Goal: Task Accomplishment & Management: Use online tool/utility

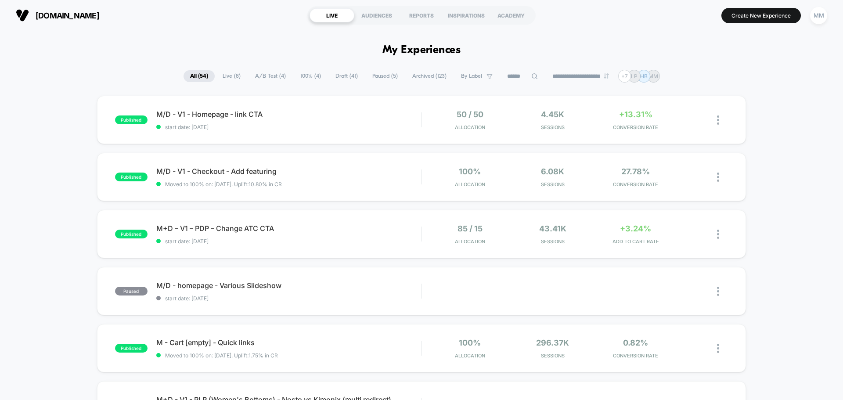
click at [337, 75] on span "Draft ( 41 )" at bounding box center [347, 76] width 36 height 12
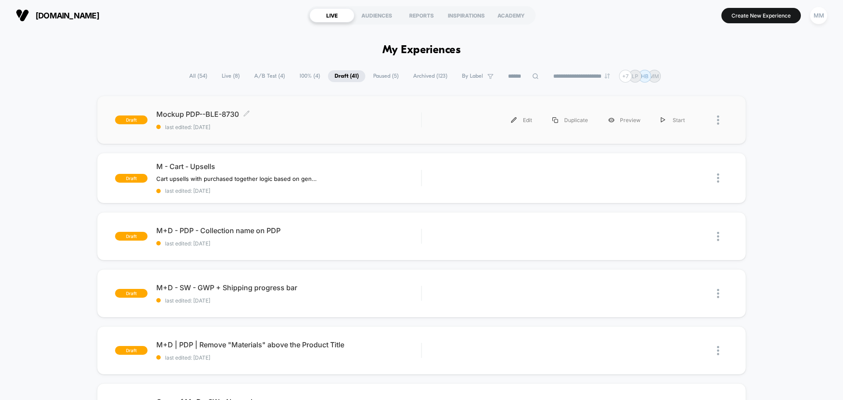
click at [306, 119] on div "Mockup PDP--BLE-8730 Click to edit experience details Click to edit experience …" at bounding box center [288, 120] width 265 height 21
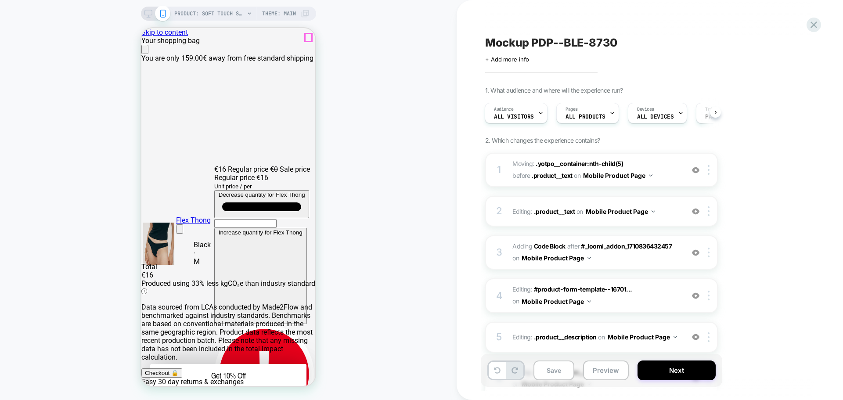
click at [145, 51] on icon "Close" at bounding box center [145, 51] width 0 height 0
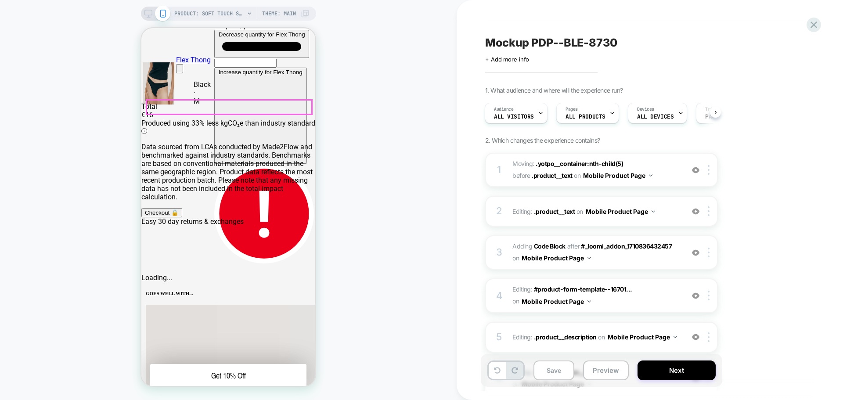
scroll to position [176, 0]
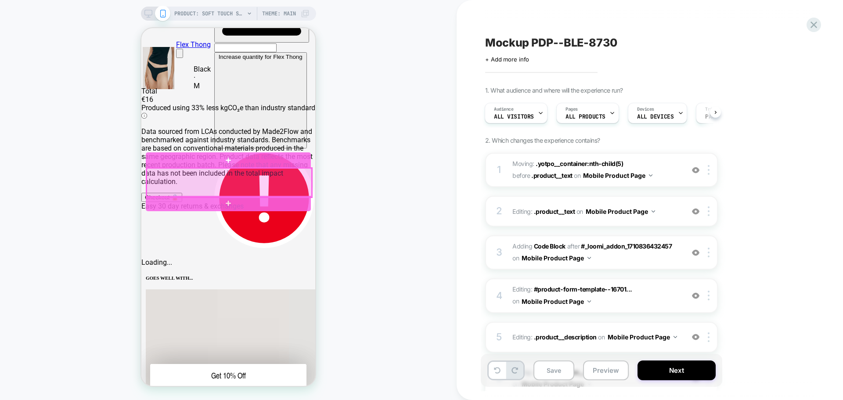
click at [275, 189] on div at bounding box center [229, 182] width 165 height 29
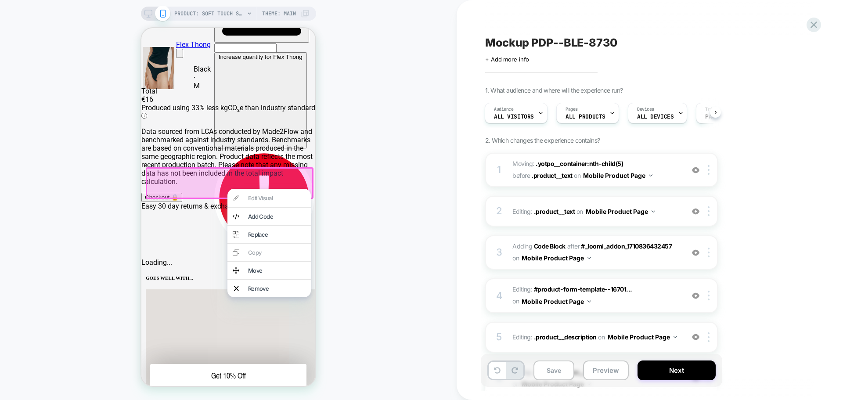
click at [352, 210] on div "PRODUCT: Soft Touch Shorty [womens black] PRODUCT: Soft Touch Shorty [womens bl…" at bounding box center [228, 200] width 456 height 382
click at [389, 199] on div "PRODUCT: Soft Touch Shorty [womens black] PRODUCT: Soft Touch Shorty [womens bl…" at bounding box center [228, 200] width 456 height 382
click at [36, 225] on div "PRODUCT: Soft Touch Shorty [womens black] PRODUCT: Soft Touch Shorty [womens bl…" at bounding box center [228, 200] width 456 height 382
click at [66, 221] on div "PRODUCT: Soft Touch Shorty [womens black] PRODUCT: Soft Touch Shorty [womens bl…" at bounding box center [228, 200] width 456 height 382
click at [407, 177] on div "PRODUCT: Soft Touch Shorty [womens black] PRODUCT: Soft Touch Shorty [womens bl…" at bounding box center [228, 200] width 456 height 382
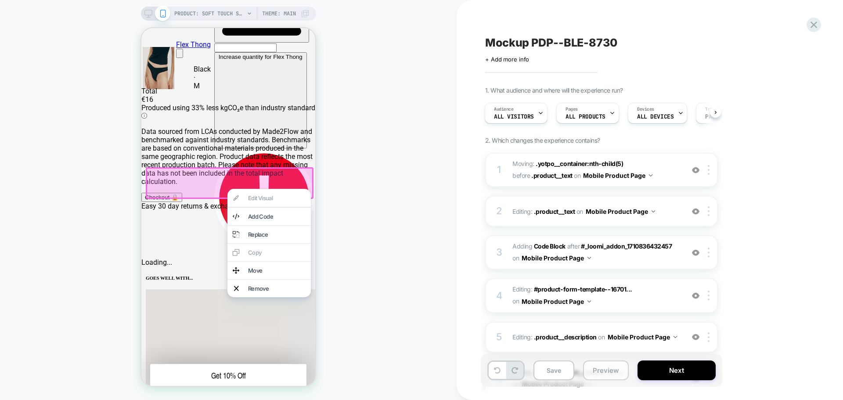
click at [600, 377] on button "Preview" at bounding box center [606, 370] width 46 height 20
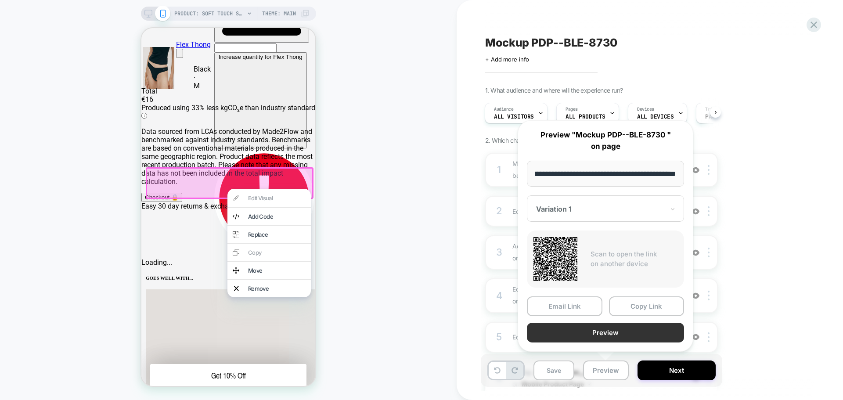
scroll to position [0, 0]
click at [587, 331] on button "Preview" at bounding box center [605, 333] width 157 height 20
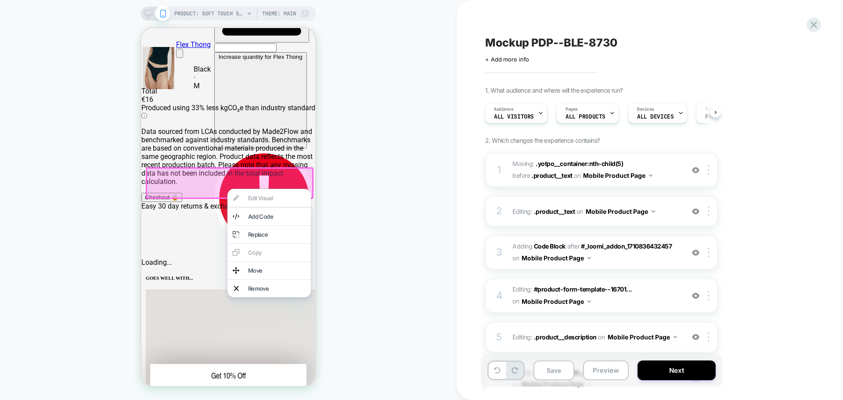
click at [402, 248] on div "PRODUCT: Soft Touch Shorty [womens black] PRODUCT: Soft Touch Shorty [womens bl…" at bounding box center [228, 200] width 456 height 382
click at [386, 193] on div "PRODUCT: Soft Touch Shorty [womens black] PRODUCT: Soft Touch Shorty [womens bl…" at bounding box center [228, 200] width 456 height 382
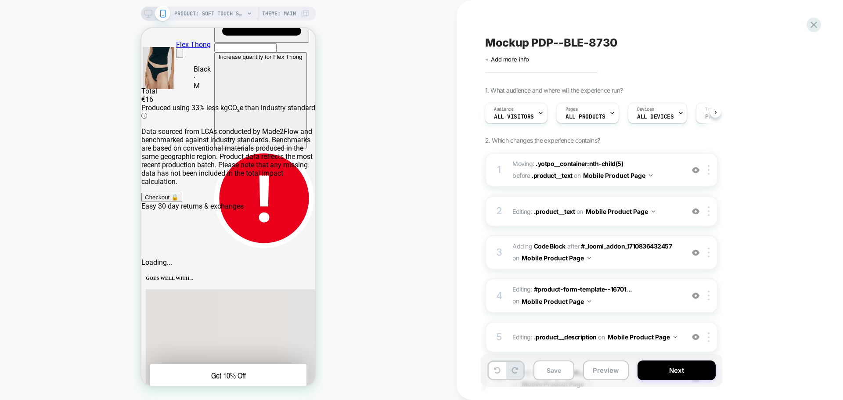
click at [356, 191] on div "PRODUCT: Soft Touch Shorty [womens black] PRODUCT: Soft Touch Shorty [womens bl…" at bounding box center [228, 200] width 456 height 382
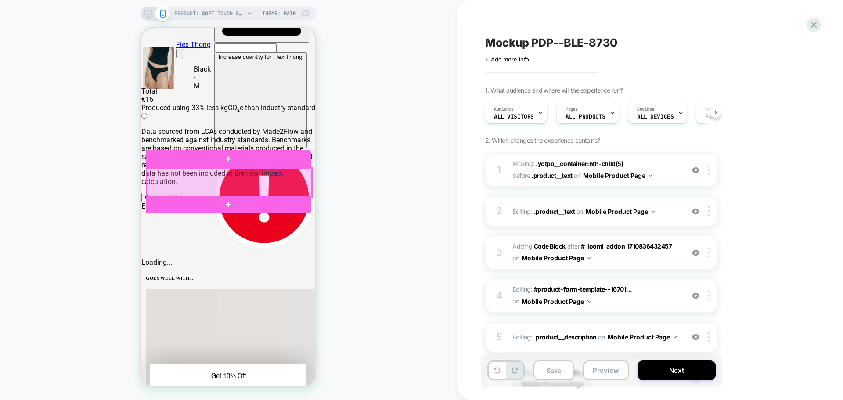
click at [280, 183] on div at bounding box center [229, 182] width 165 height 29
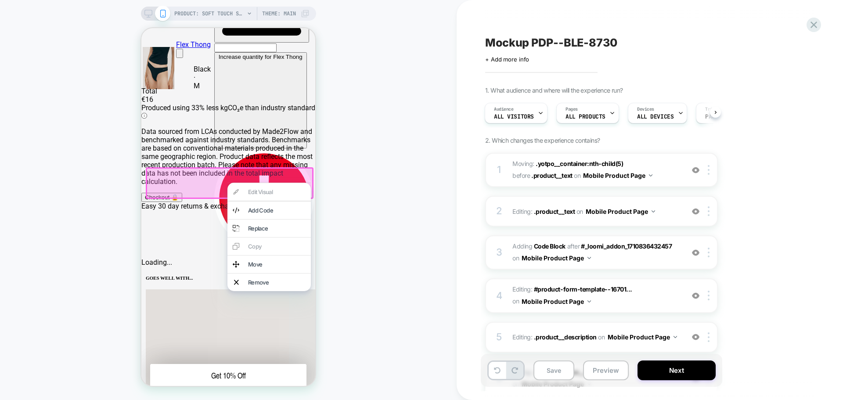
click at [360, 211] on div "PRODUCT: Soft Touch Shorty [womens black] PRODUCT: Soft Touch Shorty [womens bl…" at bounding box center [228, 200] width 456 height 382
click at [175, 190] on div at bounding box center [230, 183] width 168 height 32
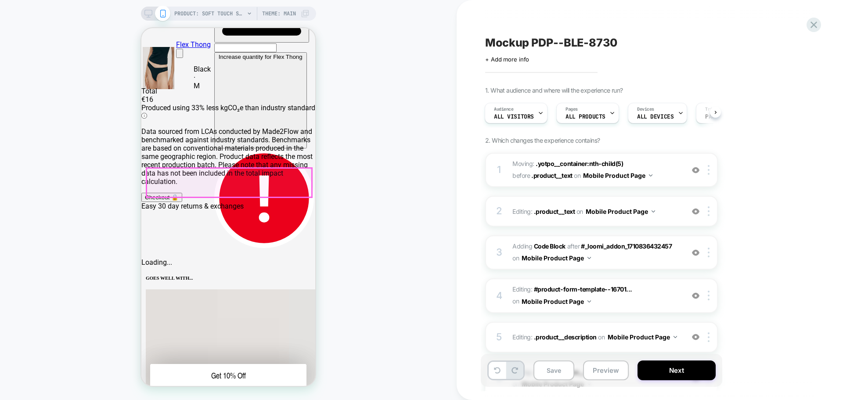
click at [156, 190] on div at bounding box center [229, 182] width 165 height 29
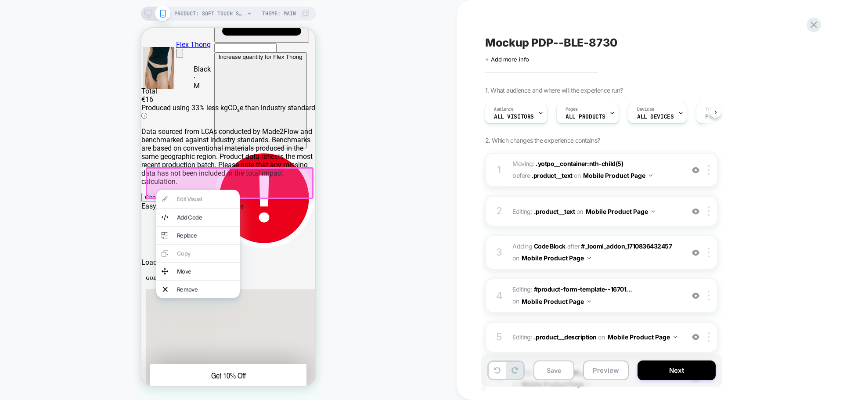
click at [195, 176] on div at bounding box center [230, 183] width 168 height 32
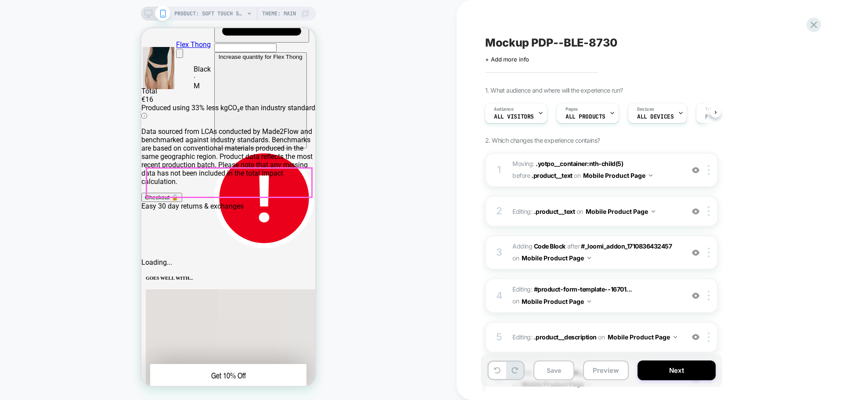
click at [200, 182] on div at bounding box center [229, 182] width 165 height 29
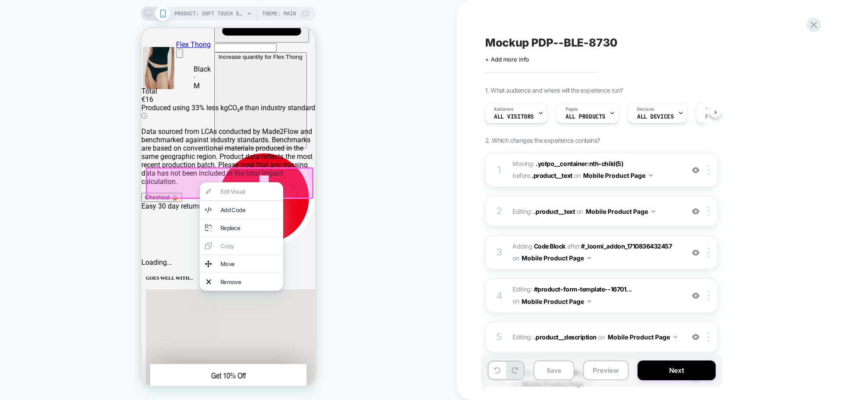
click at [299, 186] on div at bounding box center [230, 183] width 168 height 32
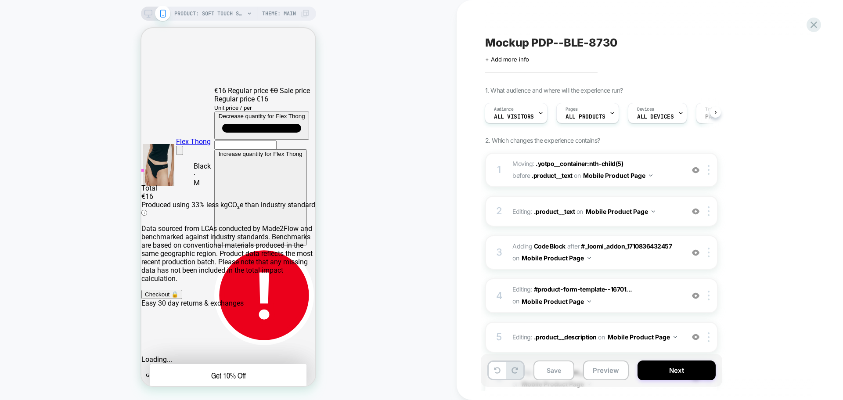
scroll to position [219, 0]
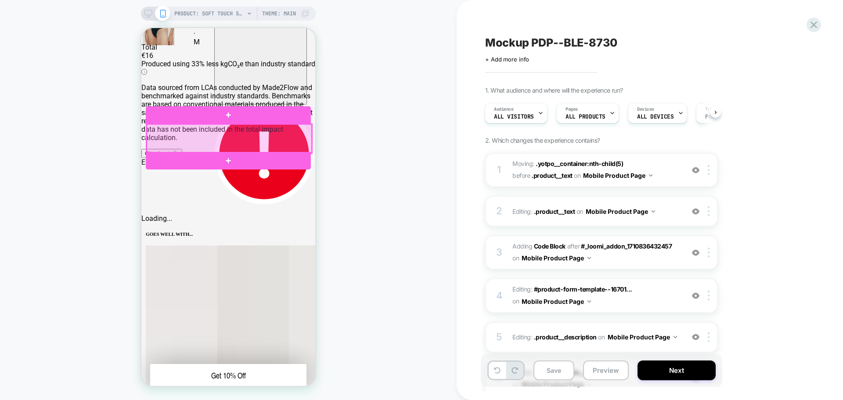
click at [280, 140] on div at bounding box center [229, 138] width 165 height 29
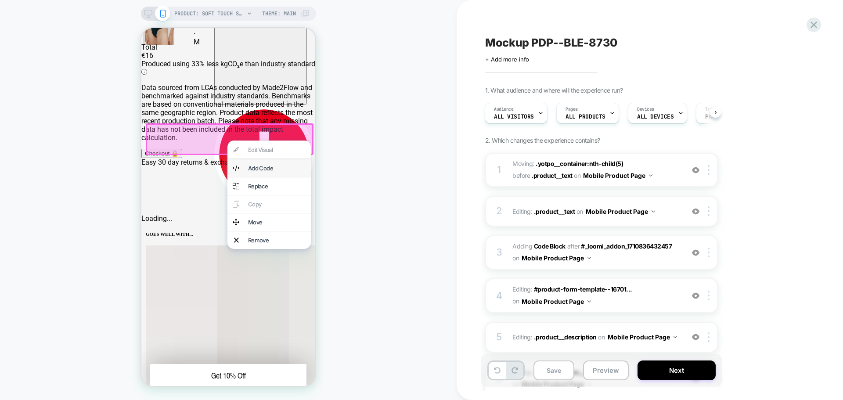
click at [276, 169] on div "Add Code" at bounding box center [276, 168] width 57 height 7
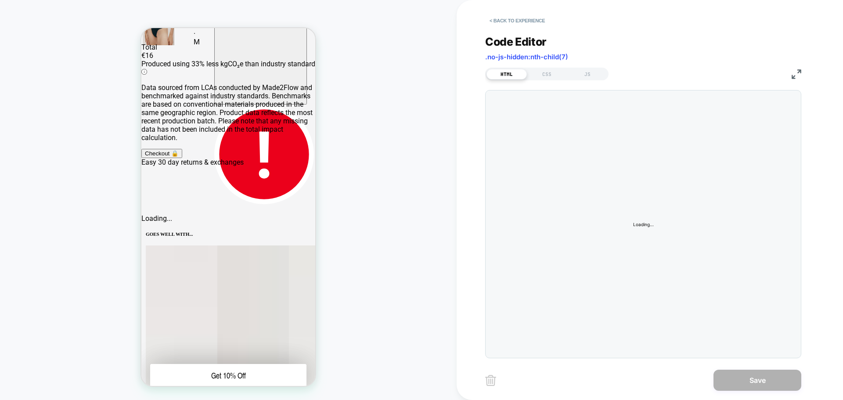
scroll to position [151, 0]
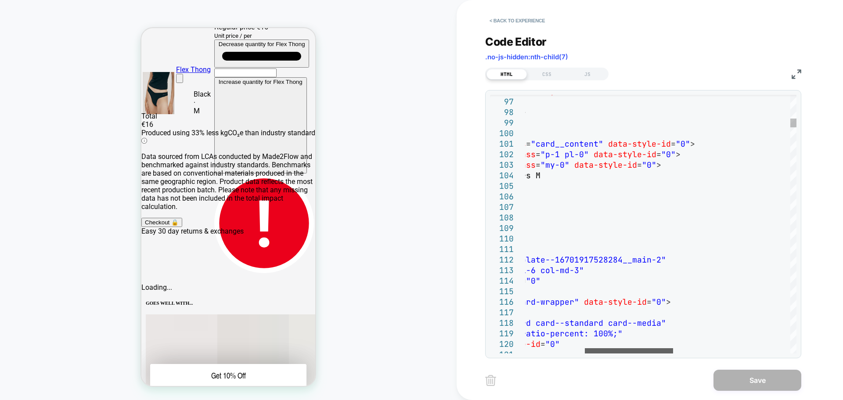
click at [667, 348] on div at bounding box center [629, 350] width 88 height 5
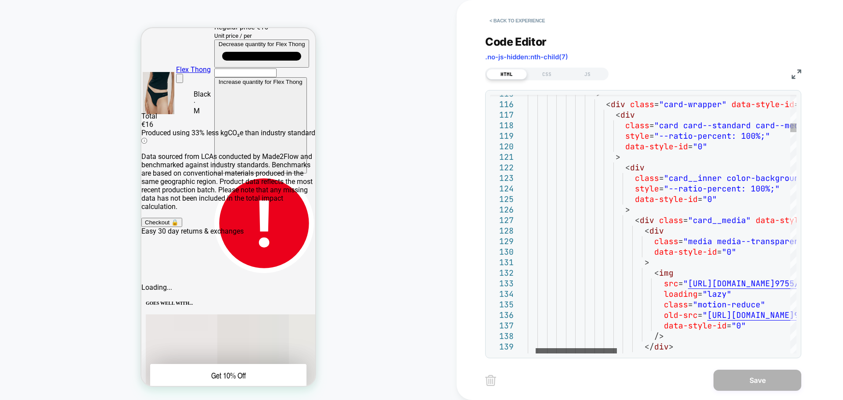
click at [602, 348] on div at bounding box center [575, 350] width 81 height 5
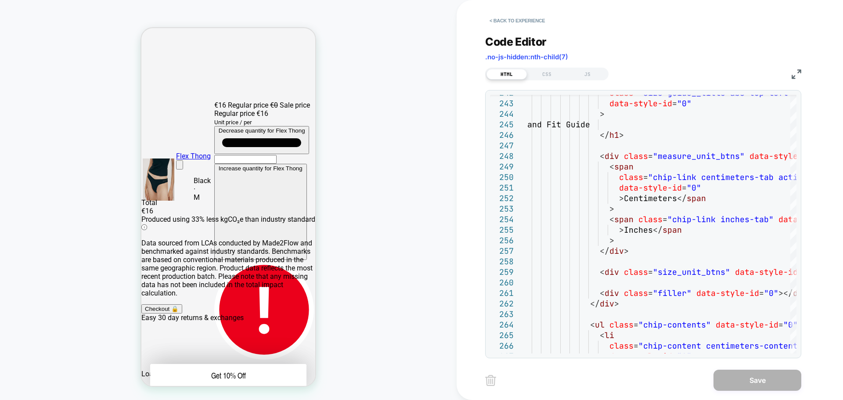
scroll to position [63, 0]
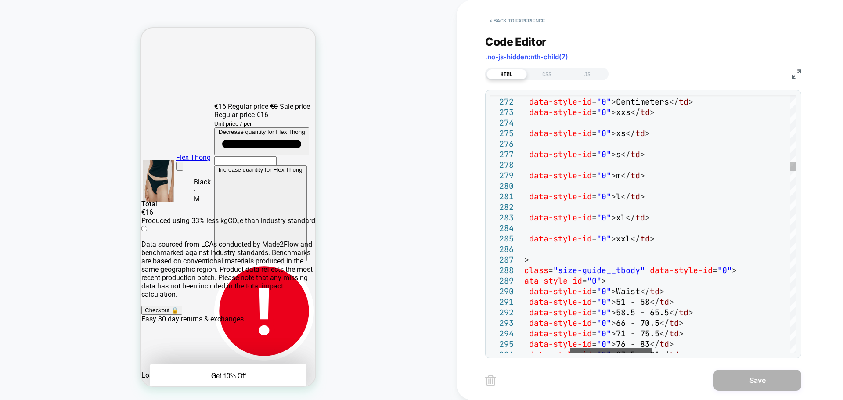
click at [626, 348] on div at bounding box center [610, 350] width 81 height 5
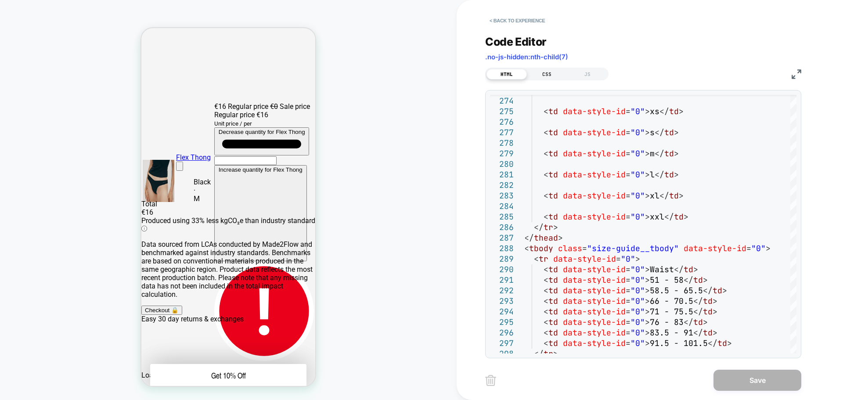
click at [546, 69] on div "CSS" at bounding box center [547, 74] width 40 height 11
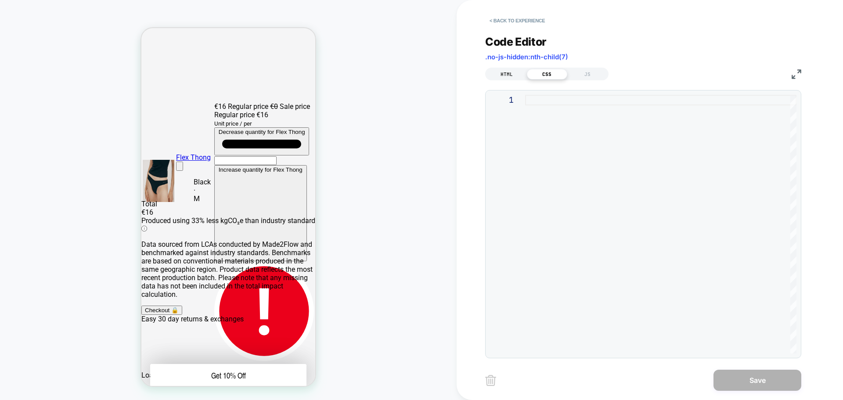
click at [503, 73] on div "HTML" at bounding box center [506, 74] width 40 height 11
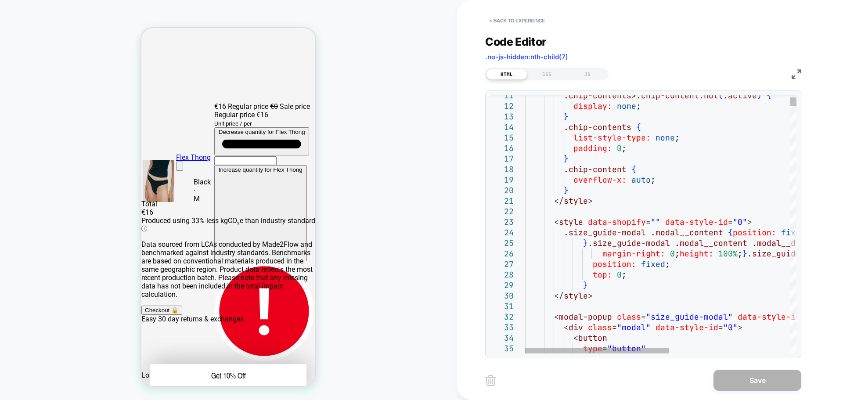
type textarea "**********"
type textarea "*"
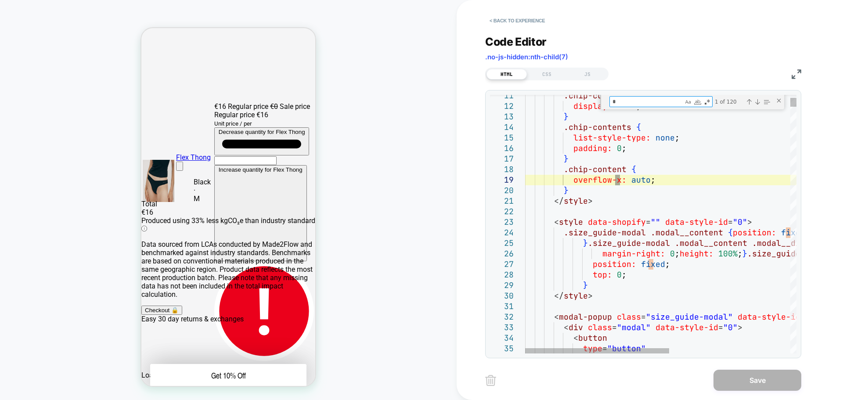
type textarea "**********"
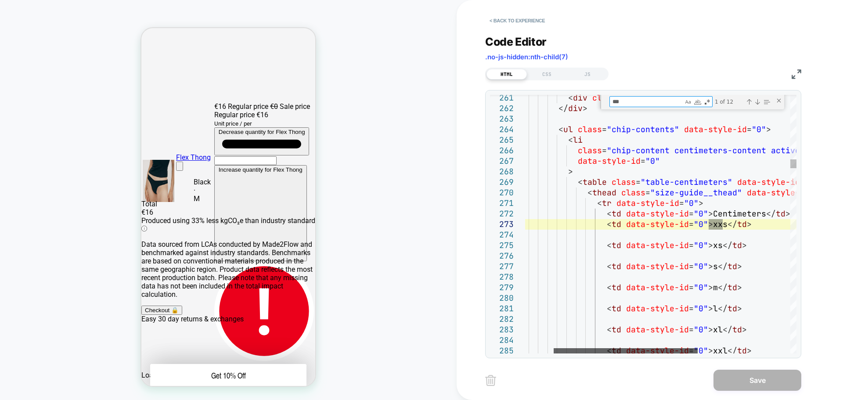
click at [670, 350] on div at bounding box center [625, 350] width 144 height 5
type textarea "***"
type textarea "**********"
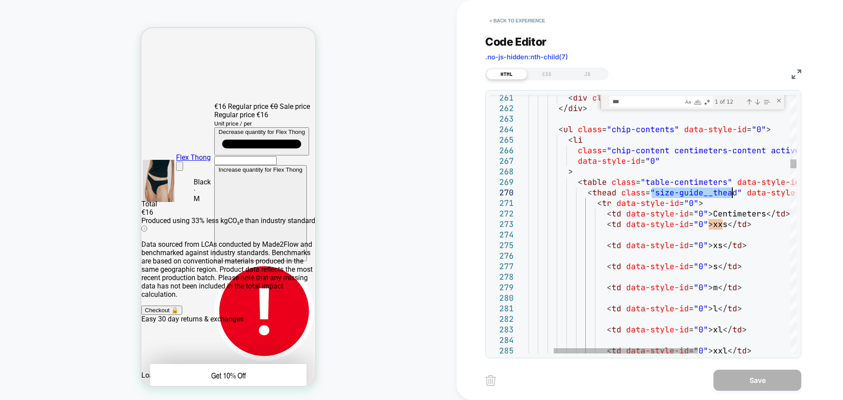
drag, startPoint x: 651, startPoint y: 193, endPoint x: 731, endPoint y: 189, distance: 79.5
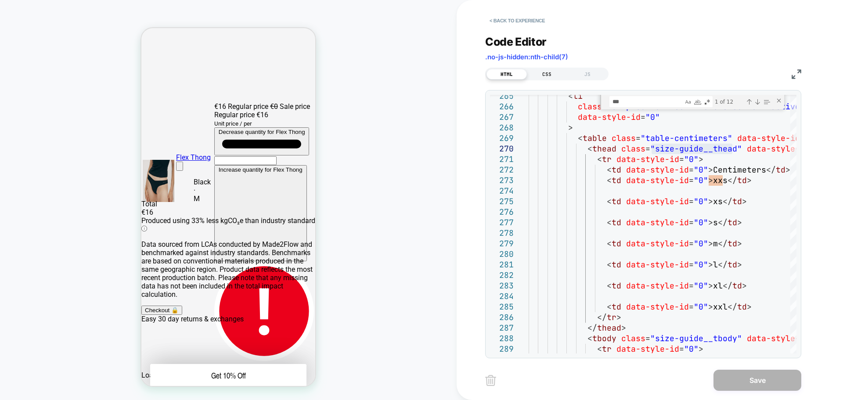
click at [547, 75] on div "CSS" at bounding box center [547, 74] width 40 height 11
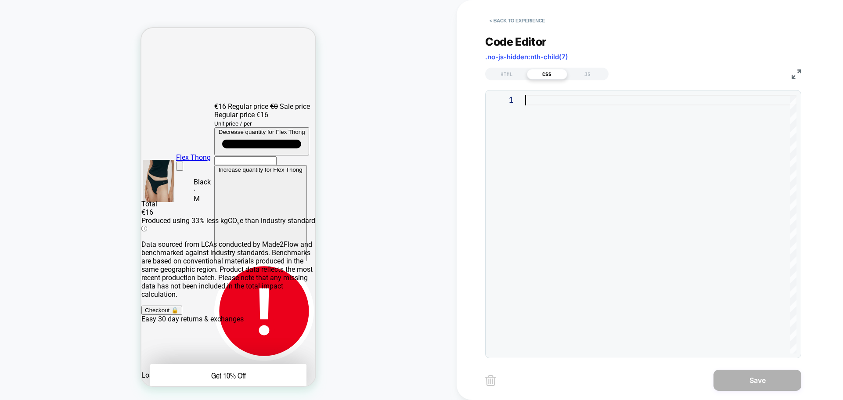
click at [549, 139] on div at bounding box center [660, 224] width 271 height 258
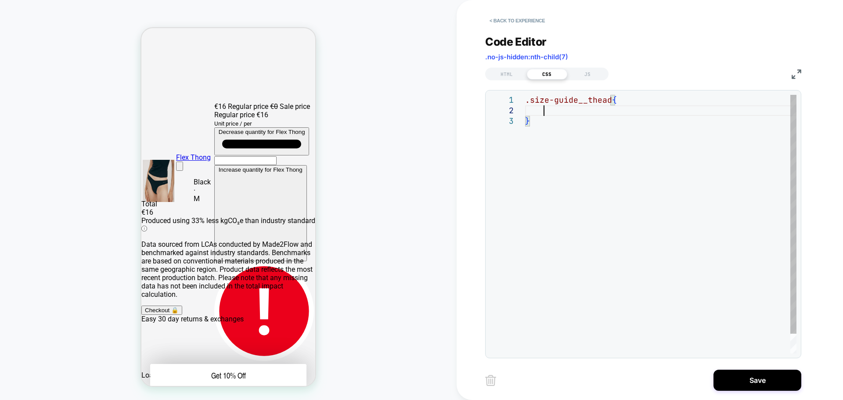
scroll to position [11, 18]
type textarea "**********"
click at [499, 70] on div "HTML" at bounding box center [506, 74] width 40 height 11
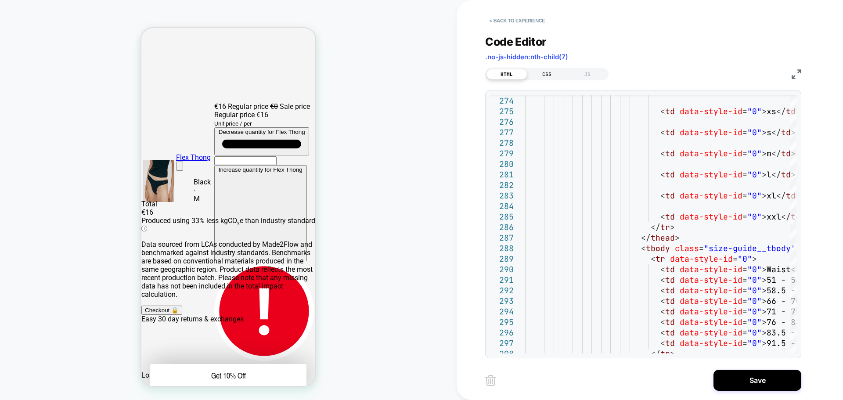
click at [544, 75] on div "CSS" at bounding box center [547, 74] width 40 height 11
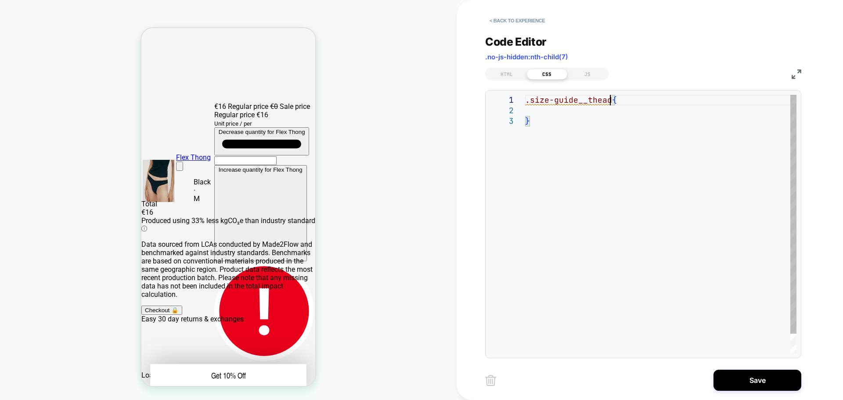
click at [610, 98] on div ".size-guide__thead { }" at bounding box center [660, 235] width 271 height 280
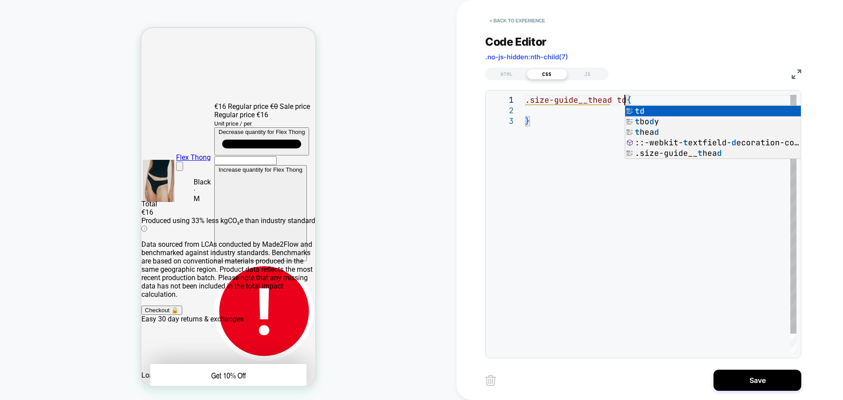
scroll to position [0, 99]
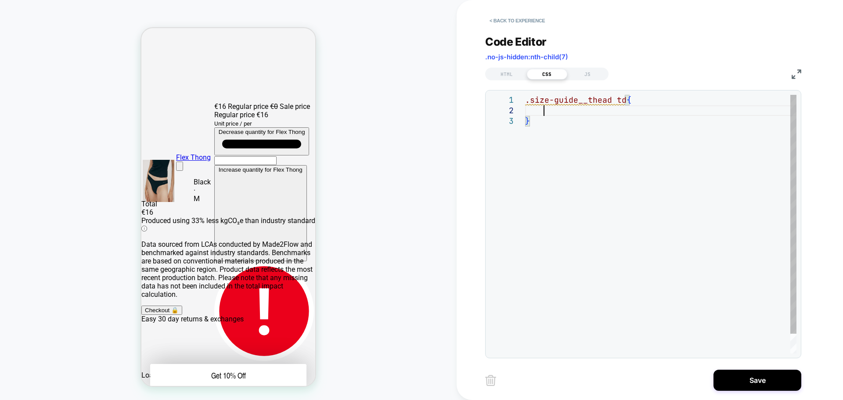
click at [544, 115] on div ".size-guide__thead td { }" at bounding box center [660, 235] width 271 height 280
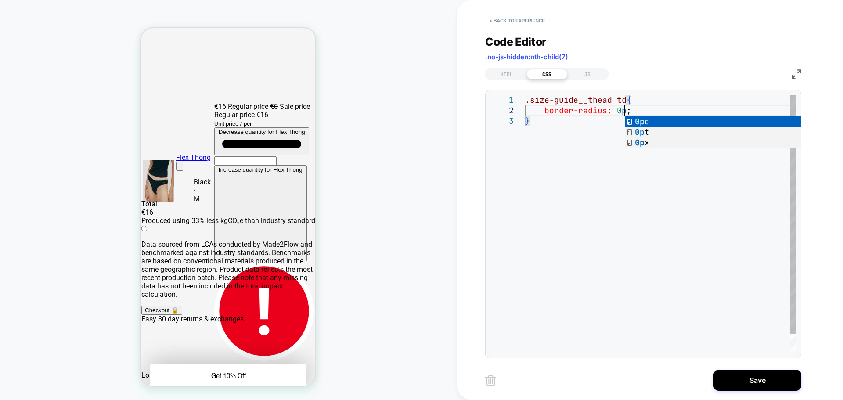
scroll to position [11, 104]
click at [566, 233] on div ".size-guide__thead td { border-radius: 0px ; }" at bounding box center [660, 235] width 271 height 280
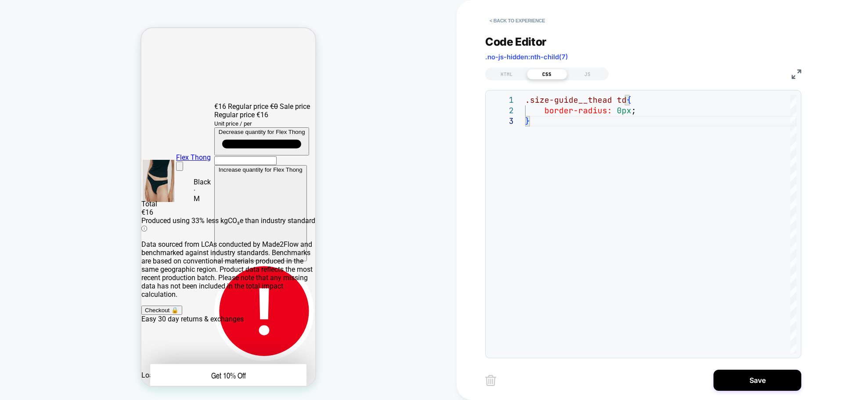
type textarea "**********"
click at [497, 72] on div "HTML" at bounding box center [506, 74] width 40 height 11
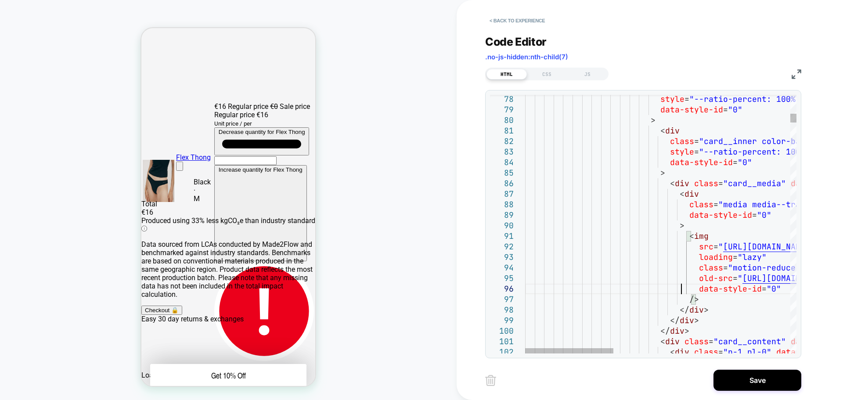
scroll to position [0, 0]
type textarea "**********"
type textarea "*"
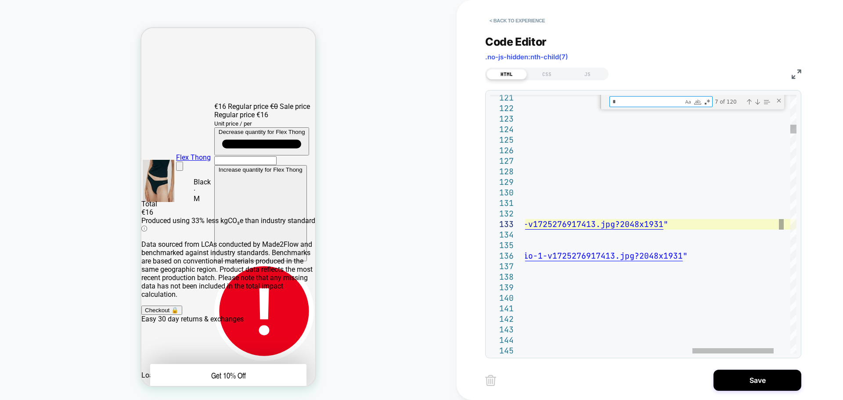
type textarea "**********"
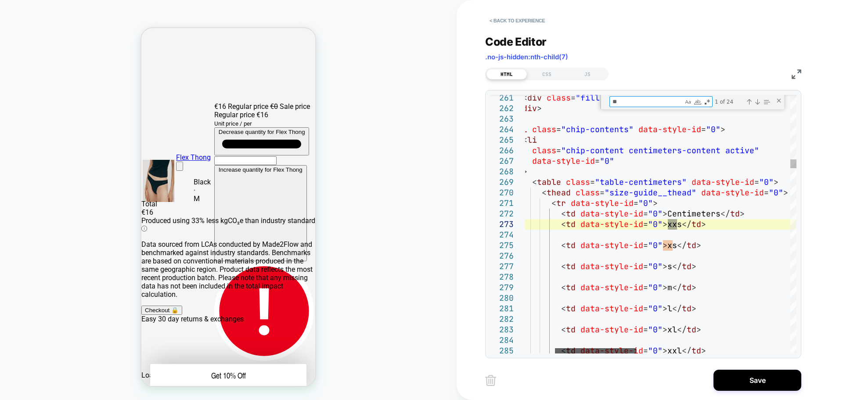
click at [616, 348] on div at bounding box center [595, 350] width 81 height 5
type textarea "**"
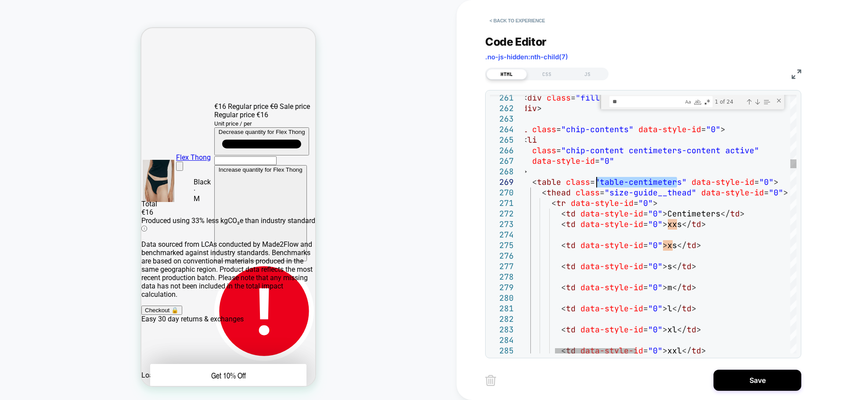
drag, startPoint x: 678, startPoint y: 181, endPoint x: 596, endPoint y: 181, distance: 81.2
click at [753, 102] on div "Next Match (Enter)" at bounding box center [756, 101] width 7 height 7
type textarea "**********"
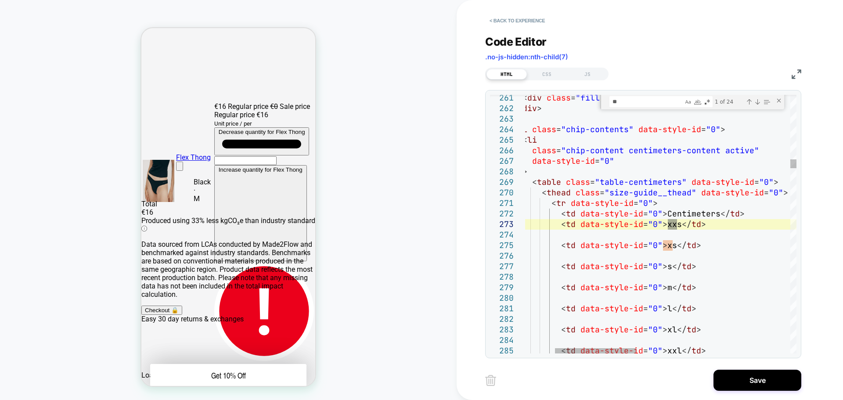
click at [614, 103] on textarea "**" at bounding box center [646, 102] width 73 height 10
type textarea "***"
click at [758, 104] on div "Next Match (Enter)" at bounding box center [756, 101] width 7 height 7
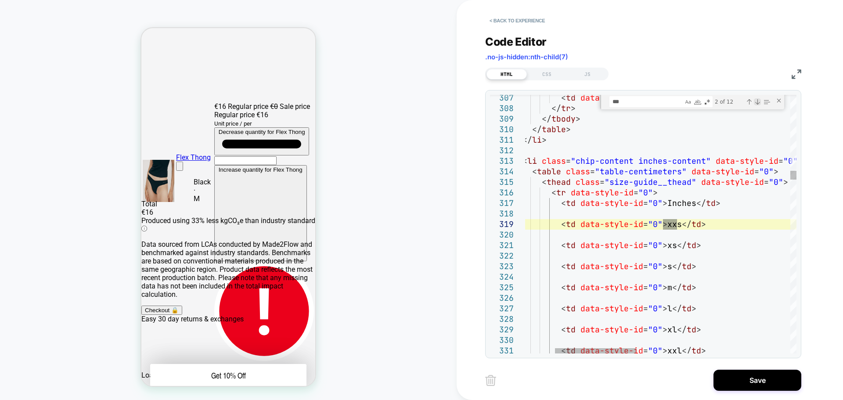
click at [758, 104] on div "Next Match (Enter)" at bounding box center [756, 101] width 7 height 7
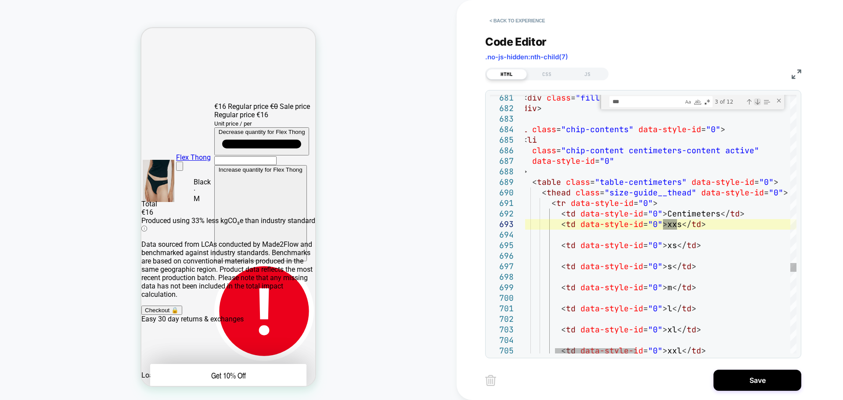
click at [758, 104] on div "Next Match (Enter)" at bounding box center [756, 101] width 7 height 7
type textarea "**********"
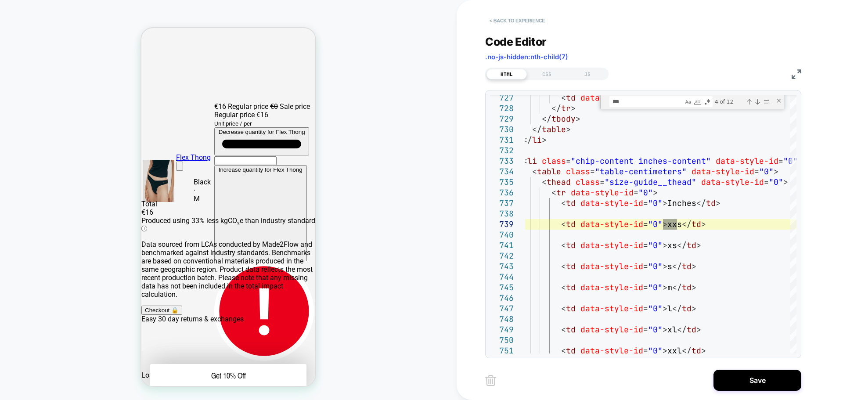
click at [492, 18] on button "< Back to experience" at bounding box center [517, 21] width 64 height 14
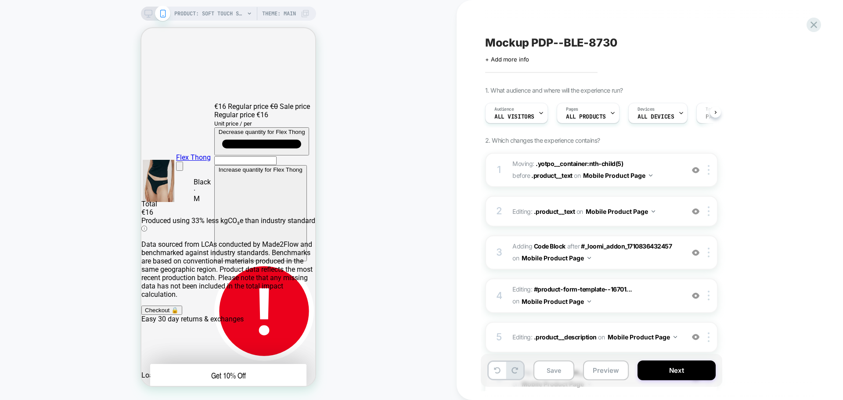
scroll to position [0, 0]
click at [157, 301] on div at bounding box center [156, 301] width 16 height 15
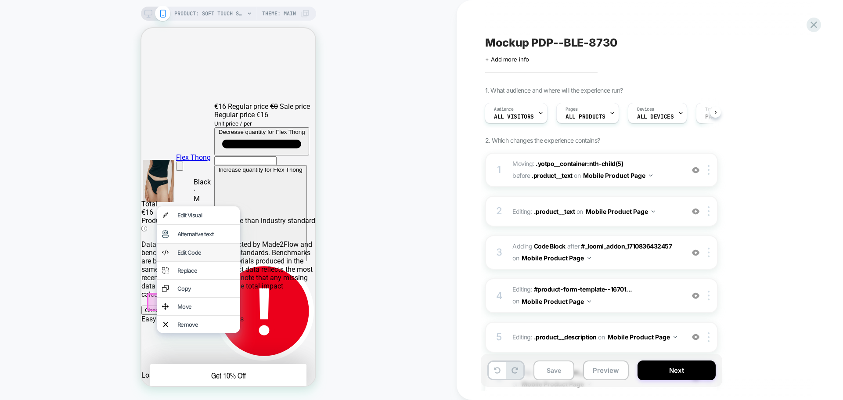
click at [208, 256] on div "Edit Code" at bounding box center [205, 252] width 57 height 7
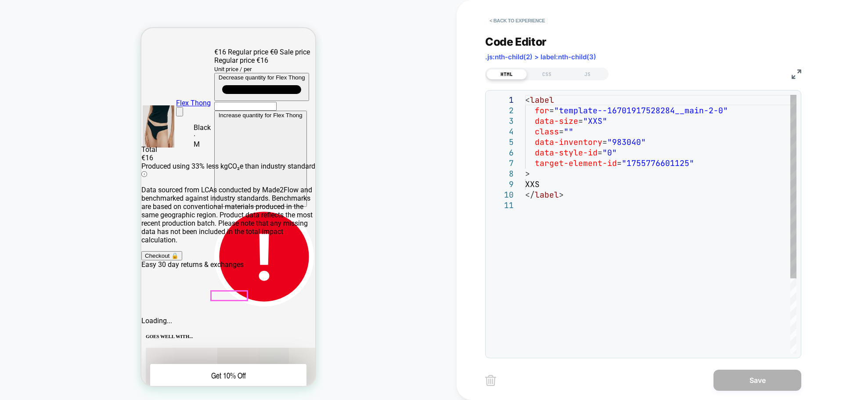
scroll to position [157, 0]
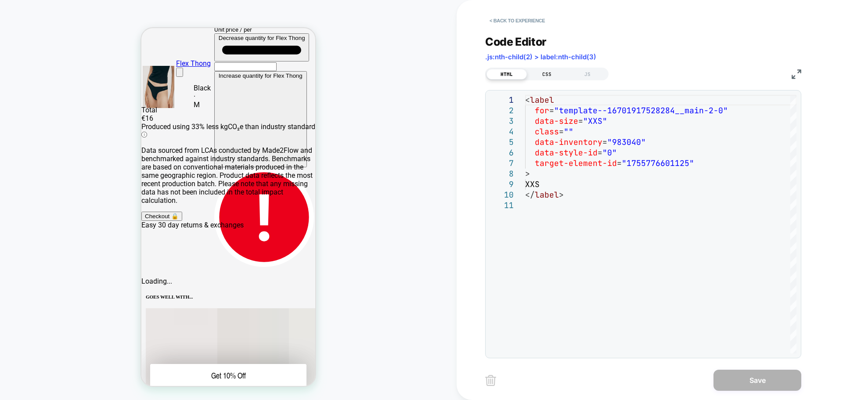
click at [545, 71] on div "CSS" at bounding box center [547, 74] width 40 height 11
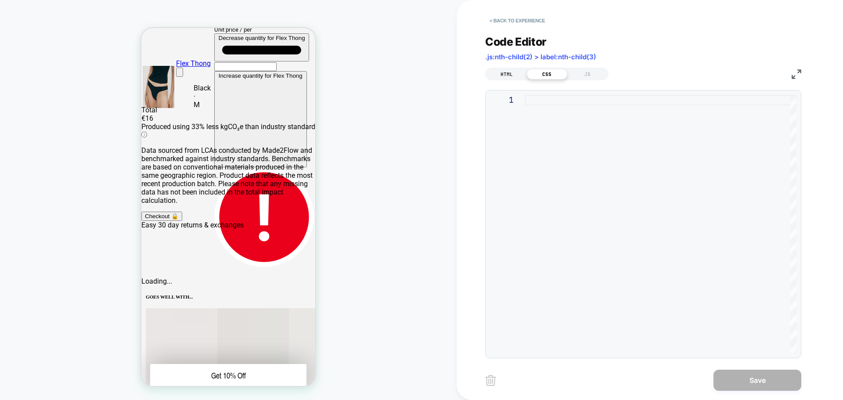
click at [509, 74] on div "HTML" at bounding box center [506, 74] width 40 height 11
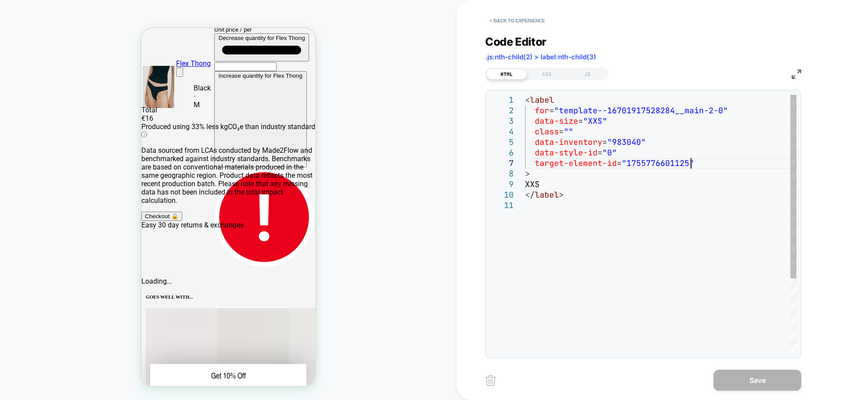
scroll to position [0, 0]
click at [705, 159] on div "< label for = "template--16701917528284__main-2-0" data-size = "XXS" class = ""…" at bounding box center [660, 277] width 271 height 364
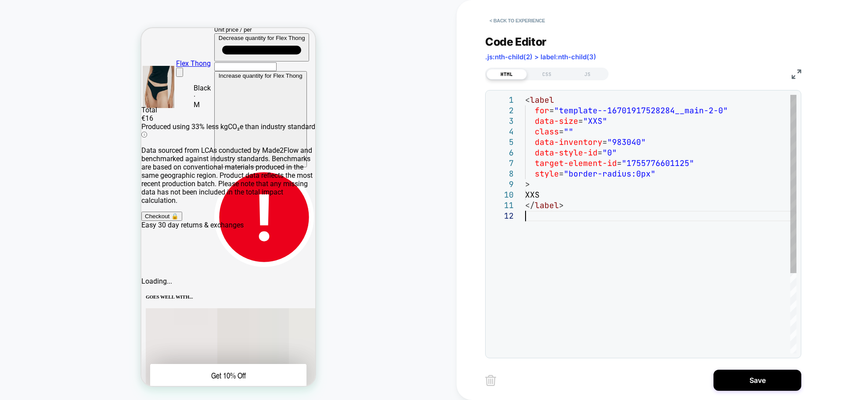
scroll to position [21, 37]
click at [673, 212] on div "< label for = "template--16701917528284__main-2-0" data-size = "XXS" class = ""…" at bounding box center [660, 282] width 271 height 374
click at [684, 172] on div "< label for = "template--16701917528284__main-2-0" data-size = "XXS" class = ""…" at bounding box center [660, 282] width 271 height 374
click at [648, 174] on div "< label for = "template--16701917528284__main-2-0" data-size = "XXS" class = ""…" at bounding box center [660, 282] width 271 height 374
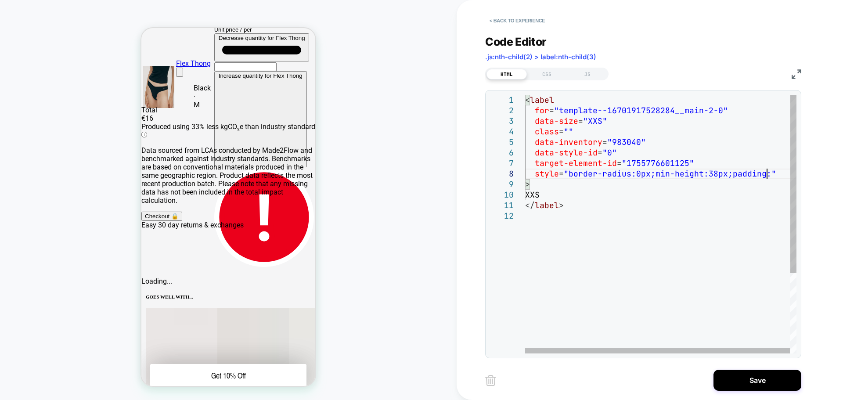
click at [765, 174] on div "< label for = "template--16701917528284__main-2-0" data-size = "XXS" class = ""…" at bounding box center [661, 282] width 272 height 374
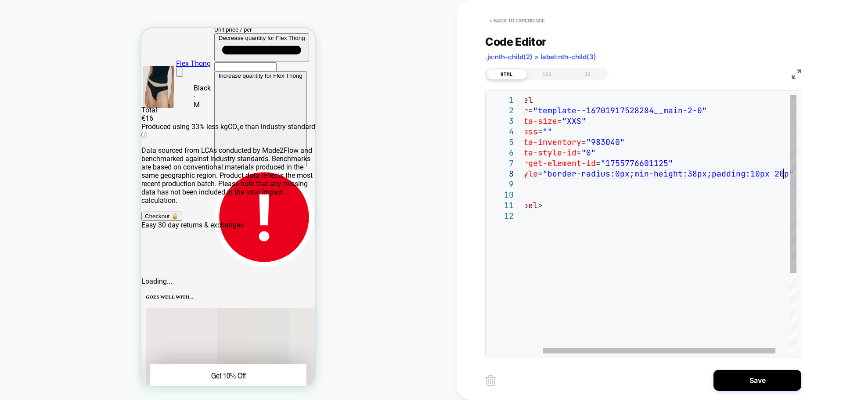
scroll to position [74, 284]
drag, startPoint x: 700, startPoint y: 173, endPoint x: 629, endPoint y: 175, distance: 71.1
click at [629, 175] on div "< label for = "template--16701917528284__main-2-0" data-size = "XXS" class = ""…" at bounding box center [656, 282] width 314 height 374
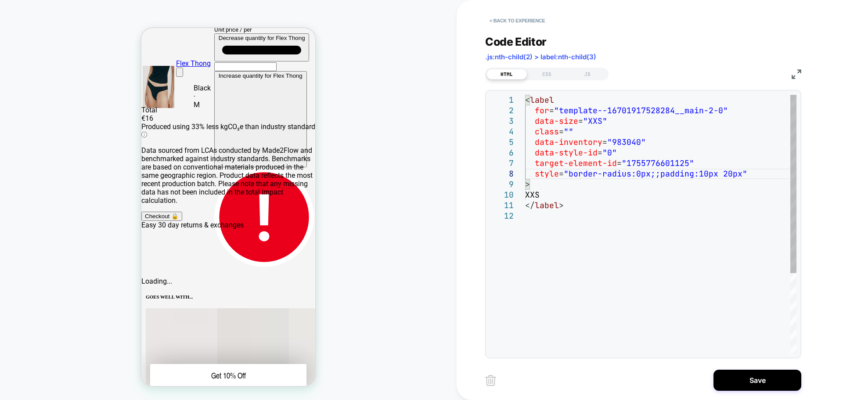
type textarea "**********"
click at [693, 176] on div "< label for = "template--16701917528284__main-2-0" data-size = "XXS" class = ""…" at bounding box center [660, 282] width 271 height 374
click at [699, 174] on div "< label for = "template--16701917528284__main-2-0" data-size = "XXS" class = ""…" at bounding box center [660, 282] width 271 height 374
drag, startPoint x: 747, startPoint y: 175, endPoint x: 535, endPoint y: 175, distance: 211.5
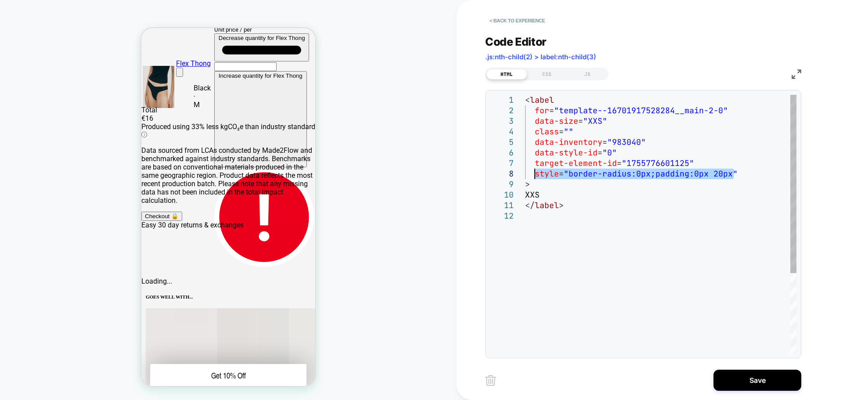
click at [535, 175] on div "< label for = "template--16701917528284__main-2-0" data-size = "XXS" class = ""…" at bounding box center [660, 282] width 271 height 374
type textarea "**********"
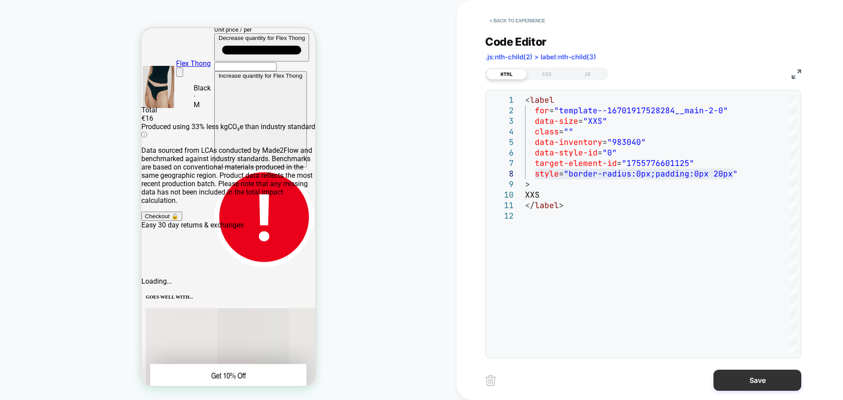
click at [748, 380] on button "Save" at bounding box center [757, 379] width 88 height 21
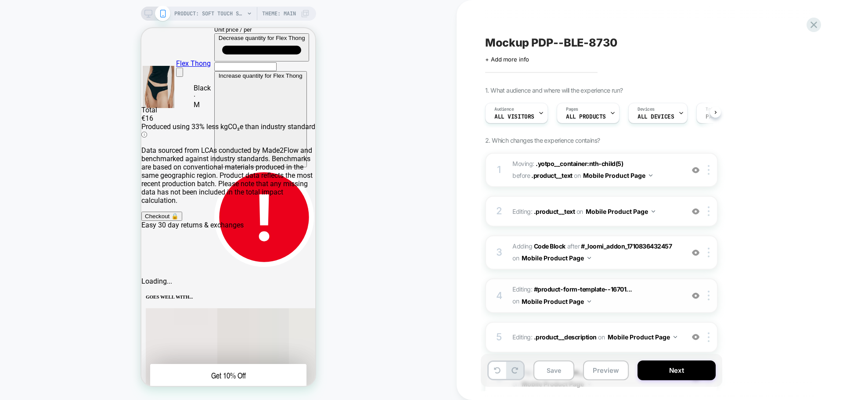
scroll to position [0, 0]
click at [189, 207] on div at bounding box center [187, 207] width 15 height 15
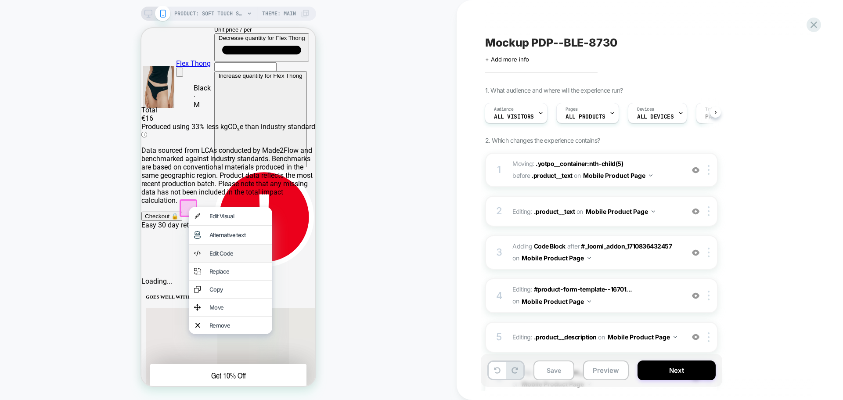
drag, startPoint x: 237, startPoint y: 255, endPoint x: 505, endPoint y: 261, distance: 268.2
click at [237, 255] on div "Edit Code" at bounding box center [237, 253] width 57 height 7
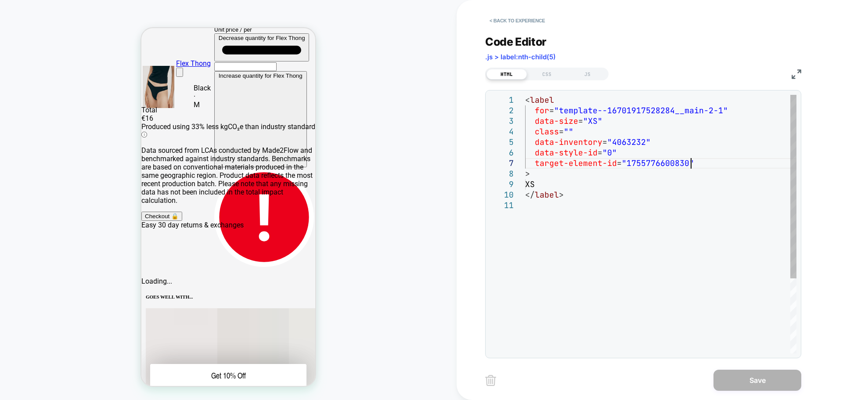
click at [694, 168] on div "< label for = "template--16701917528284__main-2-1" data-size = "XS" class = "" …" at bounding box center [660, 277] width 271 height 364
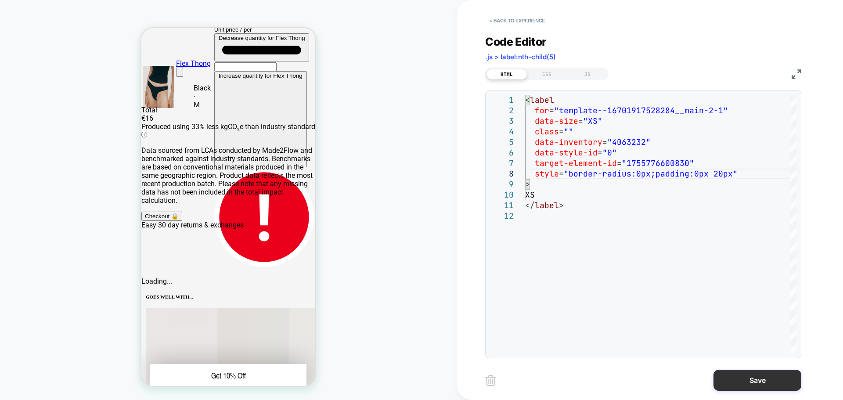
type textarea "**********"
click at [756, 377] on button "Save" at bounding box center [757, 379] width 88 height 21
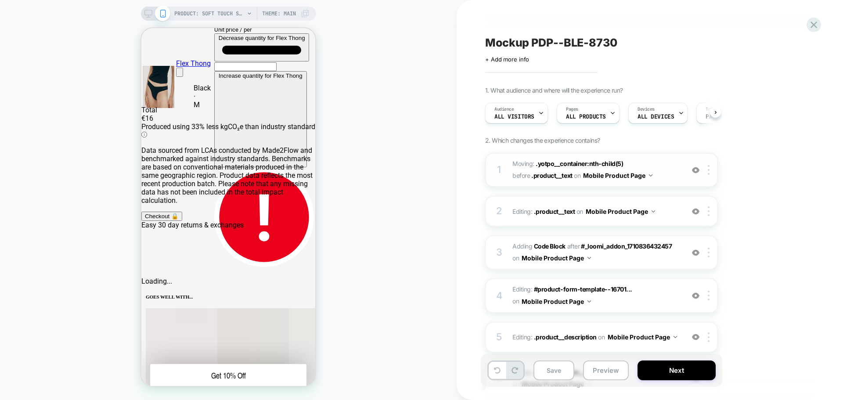
scroll to position [0, 0]
click at [215, 208] on div at bounding box center [216, 207] width 15 height 15
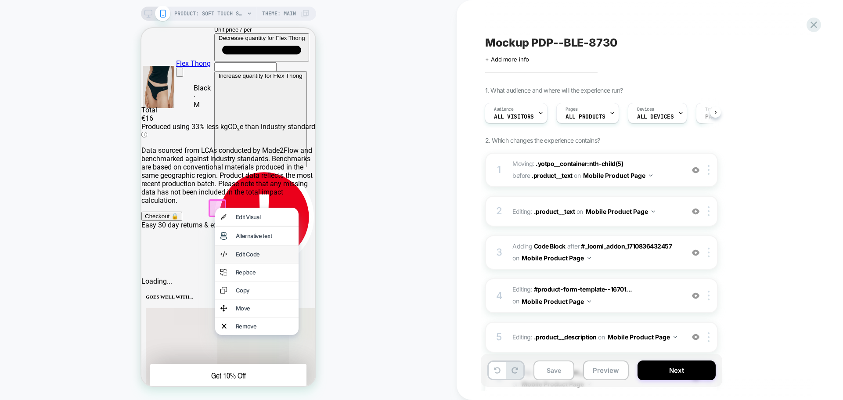
click at [251, 256] on div "Edit Code" at bounding box center [264, 254] width 57 height 7
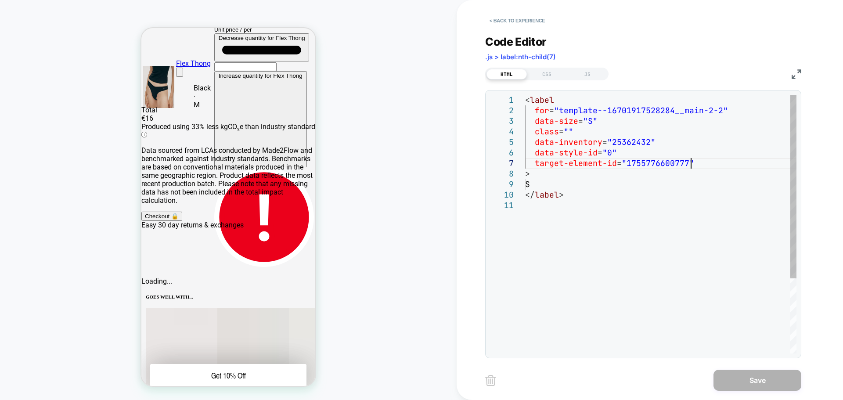
click at [716, 165] on div "< label for = "template--16701917528284__main-2-2" data-size = "S" class = "" d…" at bounding box center [660, 277] width 271 height 364
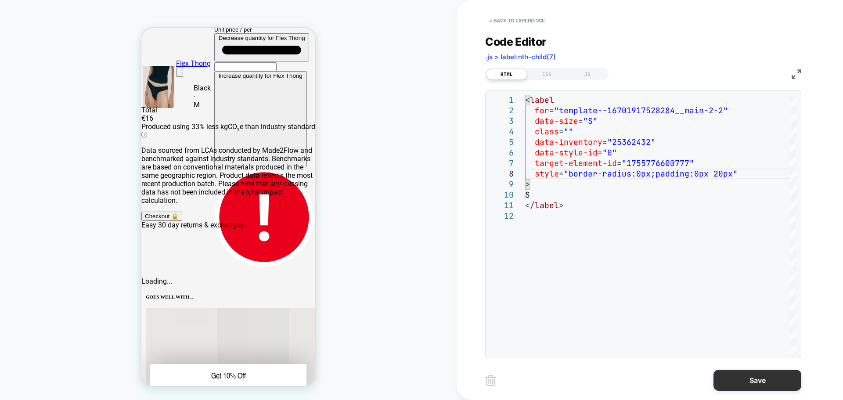
type textarea "**********"
click at [768, 380] on button "Save" at bounding box center [757, 379] width 88 height 21
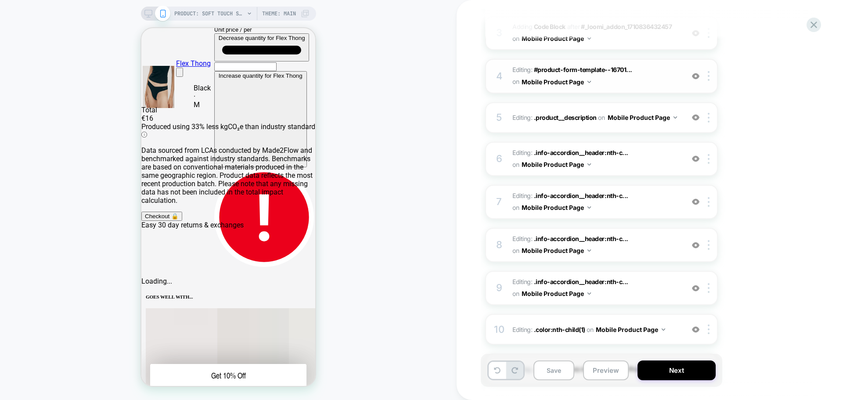
scroll to position [474, 0]
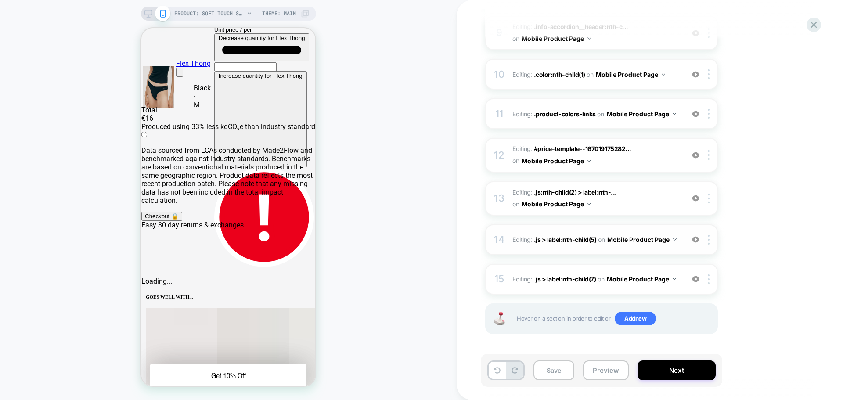
click at [656, 241] on button "Mobile Product Page" at bounding box center [641, 239] width 69 height 13
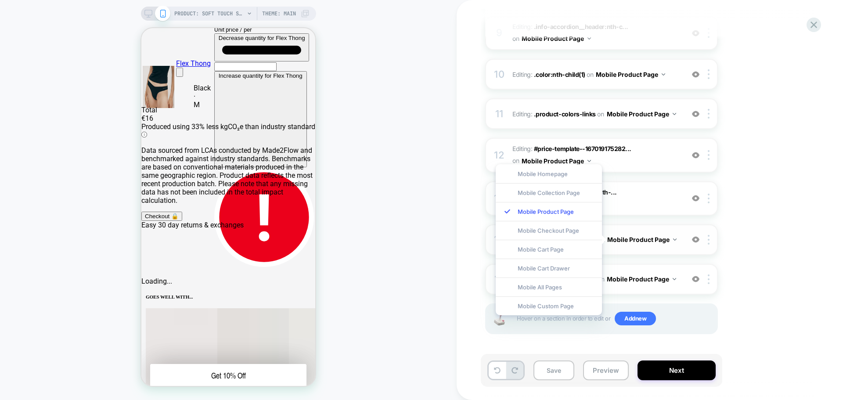
click at [677, 245] on span "Editing : .js > label:nth-child(5) .js > label:nth-child(5) on Mobile Product P…" at bounding box center [595, 239] width 167 height 13
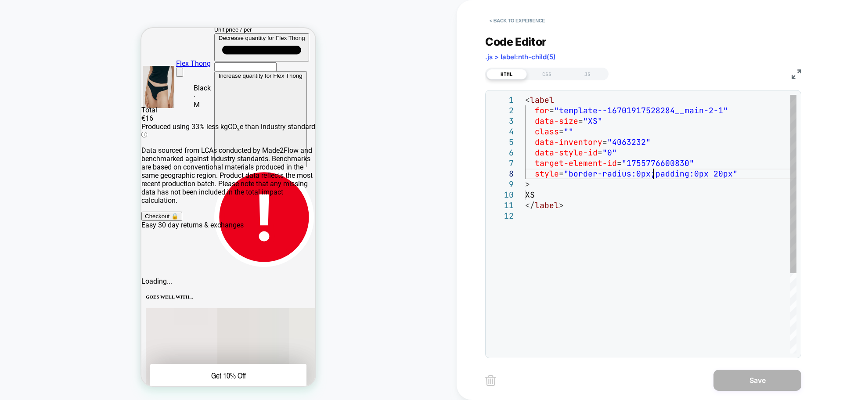
scroll to position [0, 0]
click at [653, 171] on div "< label for = "template--16701917528284__main-2-1" data-size = "XS" class = "" …" at bounding box center [660, 282] width 271 height 374
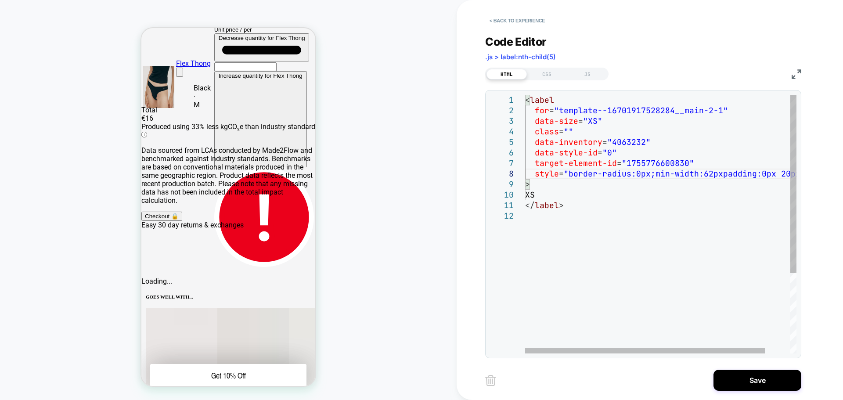
scroll to position [74, 199]
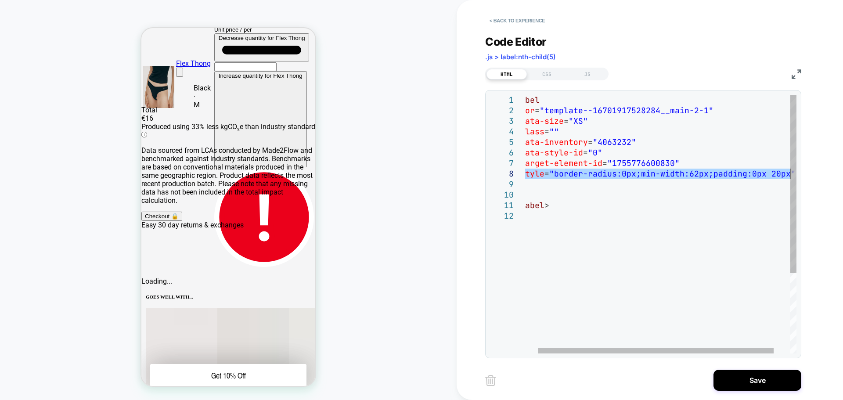
drag, startPoint x: 533, startPoint y: 172, endPoint x: 804, endPoint y: 171, distance: 271.2
click at [804, 171] on div "< label for = "template--16701917528284__main-2-1" data-size = "XS" class = "" …" at bounding box center [662, 282] width 305 height 374
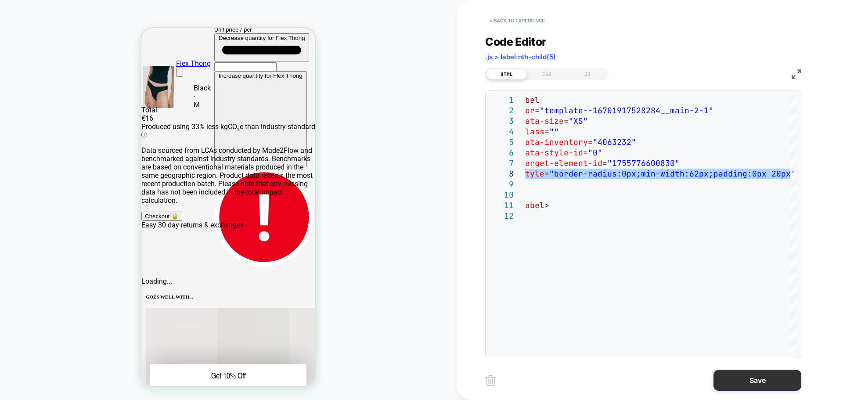
type textarea "**********"
click at [757, 382] on button "Save" at bounding box center [757, 379] width 88 height 21
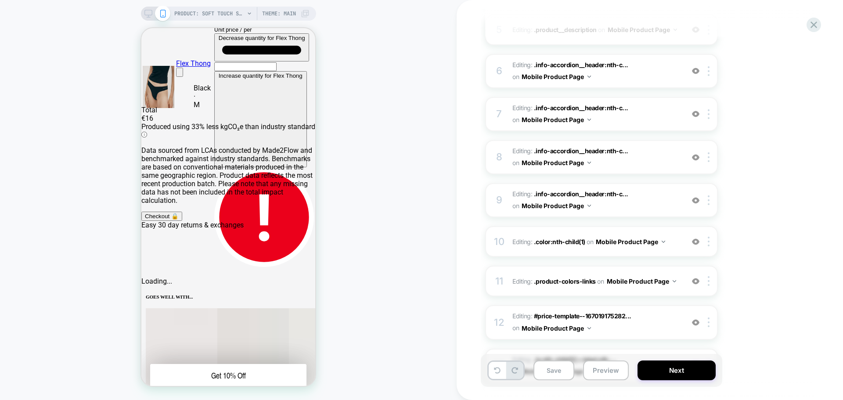
scroll to position [474, 0]
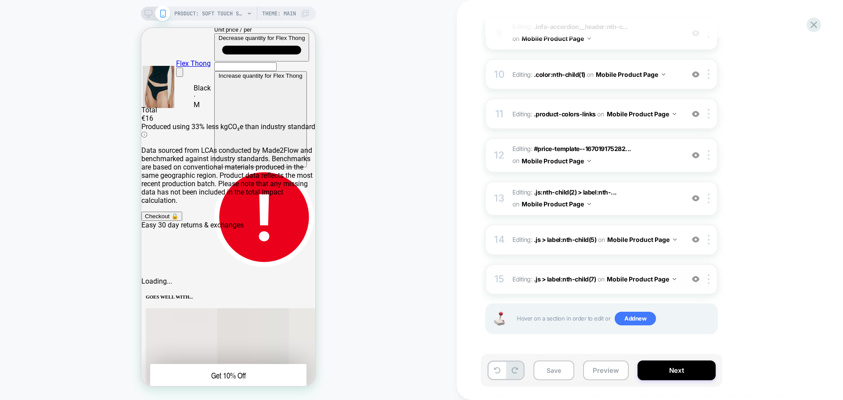
click at [674, 276] on button "Mobile Product Page" at bounding box center [640, 279] width 69 height 13
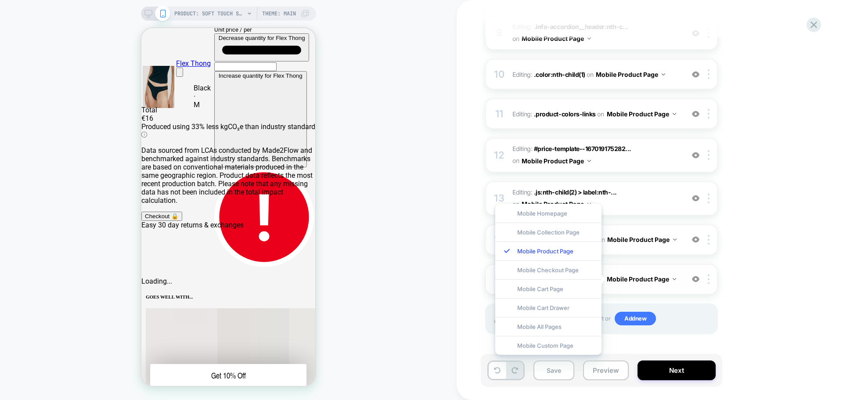
click at [686, 269] on div "15 Editing : .js > label:nth-child(7) .js > label:nth-child(7) on Mobile Produc…" at bounding box center [601, 279] width 233 height 31
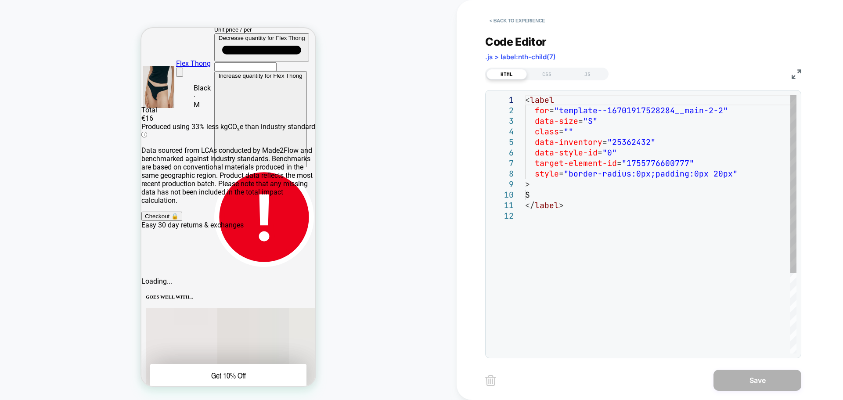
scroll to position [0, 0]
drag, startPoint x: 735, startPoint y: 170, endPoint x: 534, endPoint y: 171, distance: 201.4
click at [534, 171] on div "< label for = "template--16701917528284__main-2-2" data-size = "S" class = "" d…" at bounding box center [660, 282] width 271 height 374
type textarea "**********"
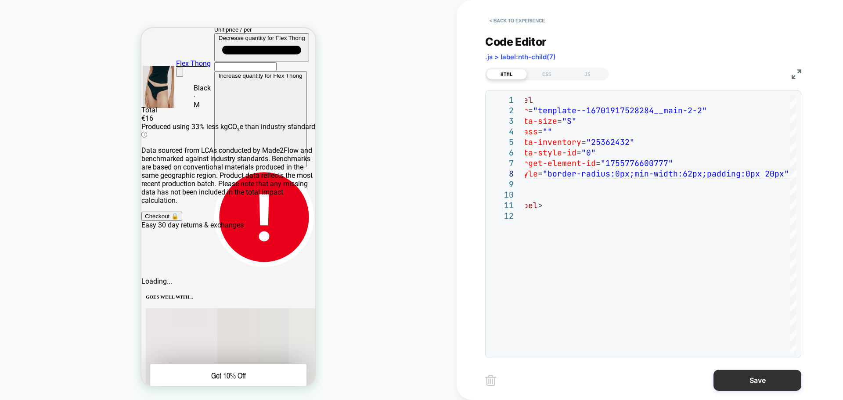
click at [774, 380] on button "Save" at bounding box center [757, 379] width 88 height 21
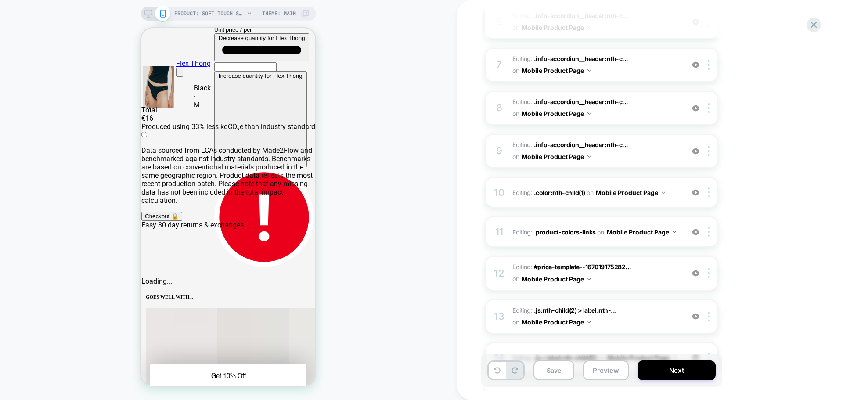
scroll to position [474, 0]
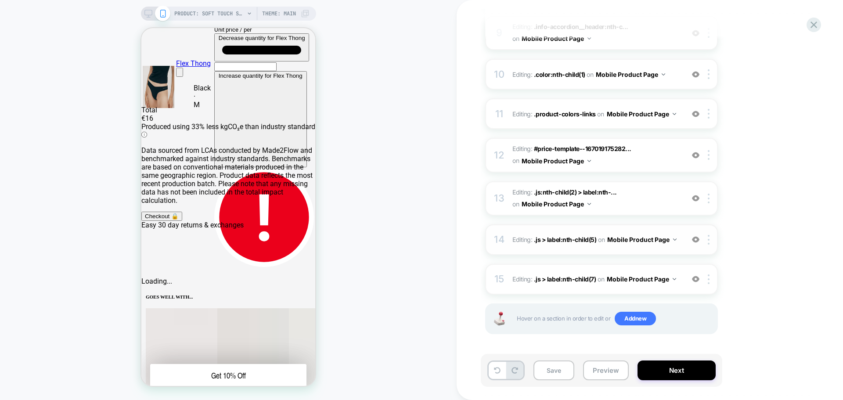
click at [656, 247] on div "14 Editing : .js > label:nth-child(5) .js > label:nth-child(5) on Mobile Produc…" at bounding box center [601, 239] width 233 height 31
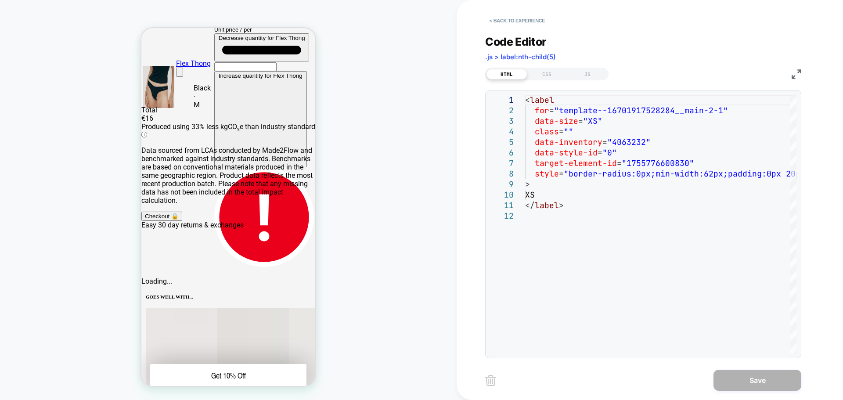
click at [506, 13] on div "< Back to experience" at bounding box center [678, 13] width 386 height 26
click at [507, 15] on button "< Back to experience" at bounding box center [517, 21] width 64 height 14
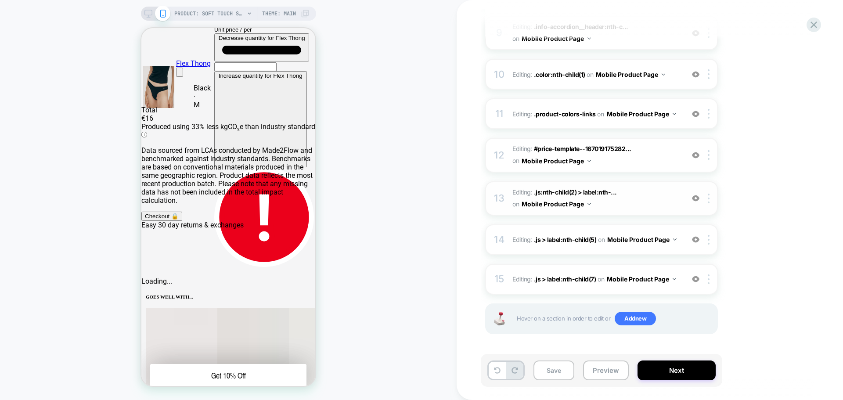
click at [635, 206] on span "Editing : .js:nth-child(2) > label:nth-... .js:nth-child(2) > label:nth-child(3…" at bounding box center [595, 198] width 167 height 24
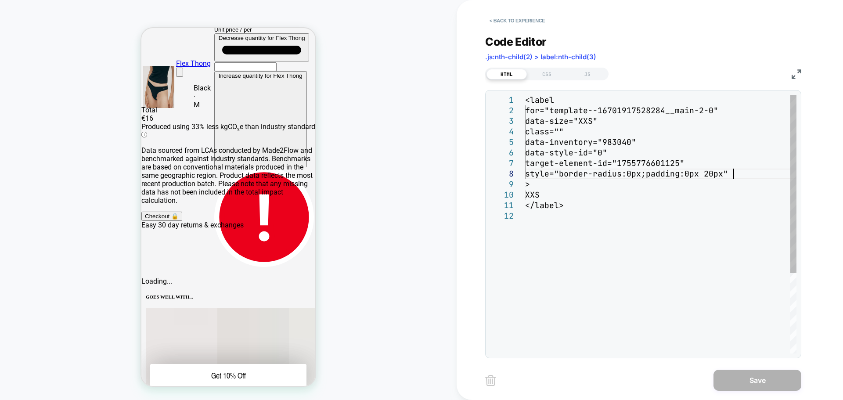
scroll to position [0, 0]
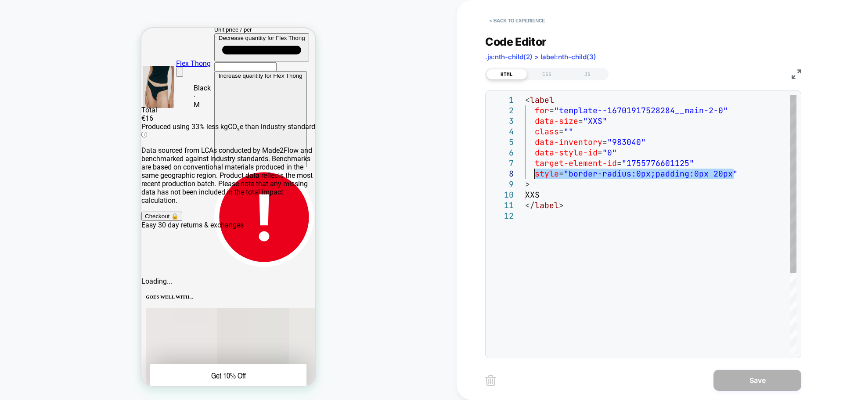
drag, startPoint x: 738, startPoint y: 172, endPoint x: 534, endPoint y: 172, distance: 203.6
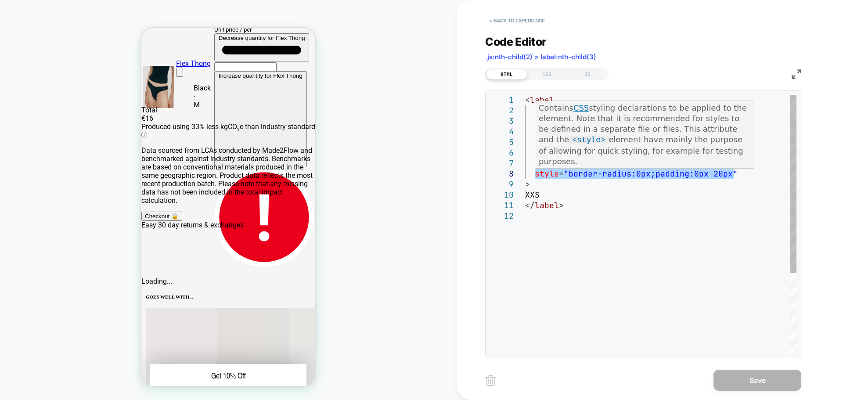
type textarea "**********"
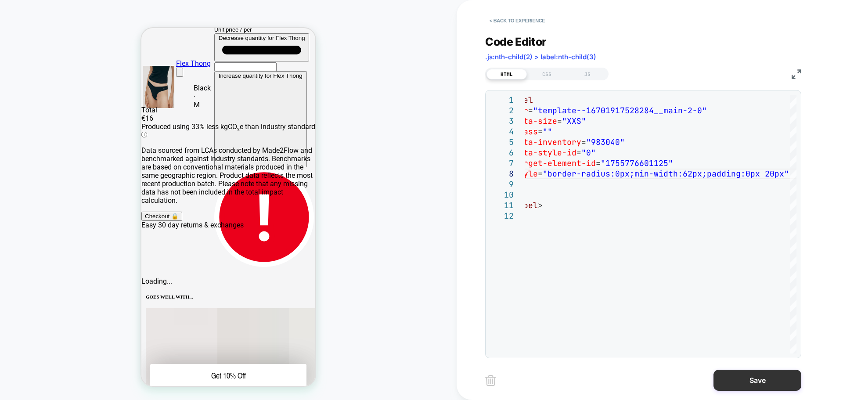
click at [775, 373] on button "Save" at bounding box center [757, 379] width 88 height 21
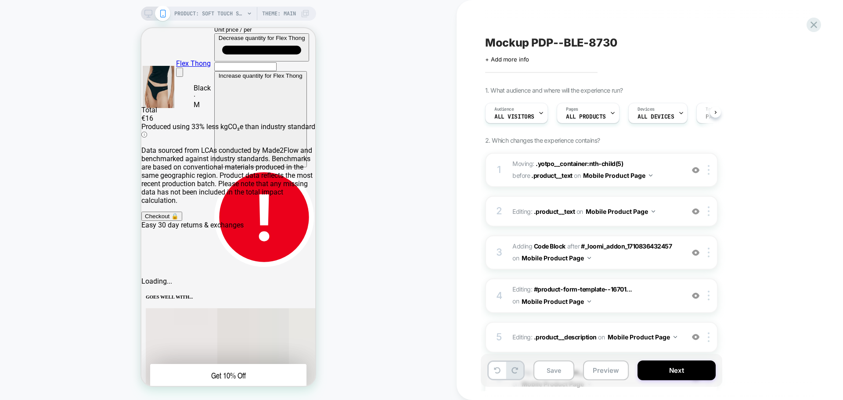
scroll to position [0, 0]
click at [552, 371] on button "Save" at bounding box center [553, 370] width 41 height 20
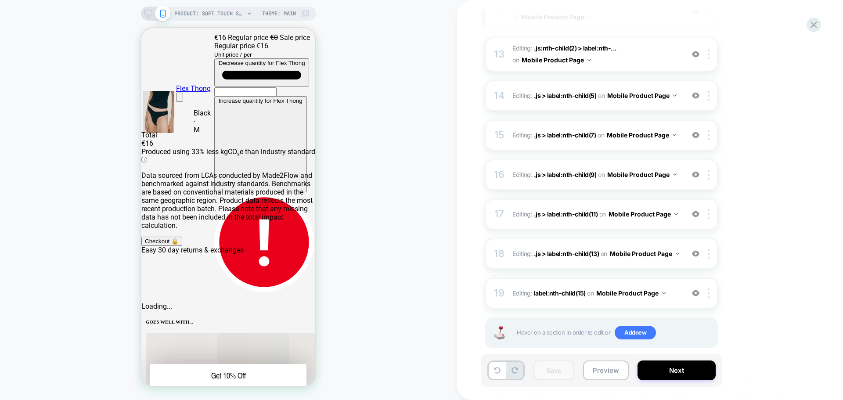
scroll to position [632, 0]
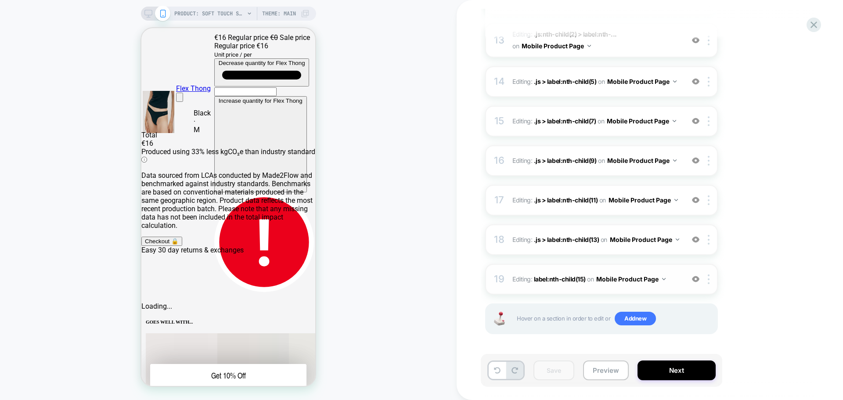
click at [671, 276] on span "Editing : label:nth-child(15) label:nth-child(15) on Mobile Product Page" at bounding box center [595, 279] width 167 height 13
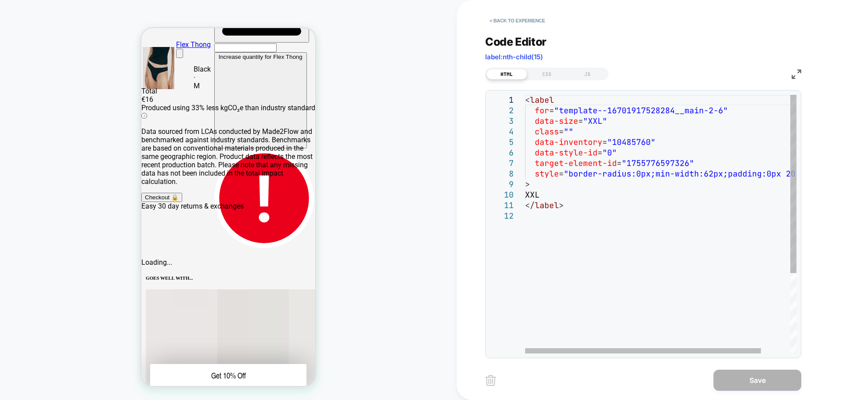
scroll to position [0, 0]
drag, startPoint x: 725, startPoint y: 176, endPoint x: 787, endPoint y: 176, distance: 62.3
click at [787, 176] on div "< label for = "template--16701917528284__main-2-6" data-size = "XXL" class = ""…" at bounding box center [677, 282] width 305 height 374
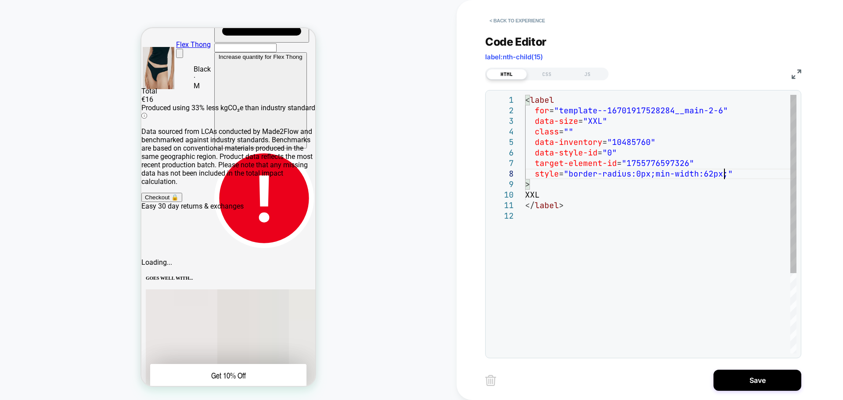
type textarea "********"
click at [672, 244] on div "< label for = "template--16701917528284__main-2-6" data-size = "XXL" class = ""…" at bounding box center [660, 282] width 271 height 374
click at [732, 374] on button "Save" at bounding box center [757, 379] width 88 height 21
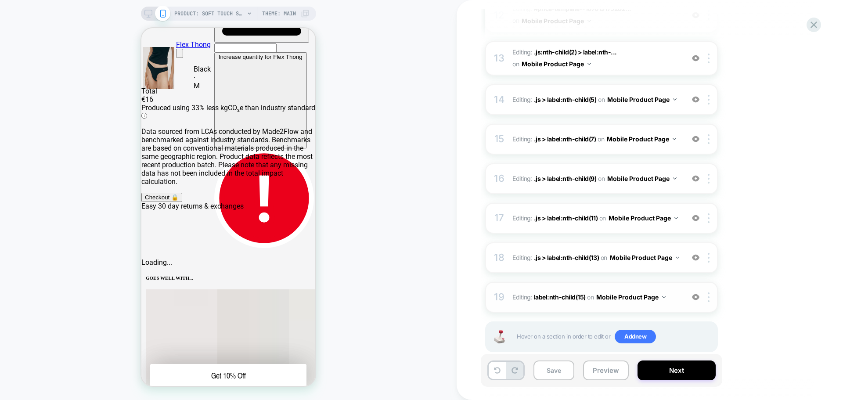
scroll to position [632, 0]
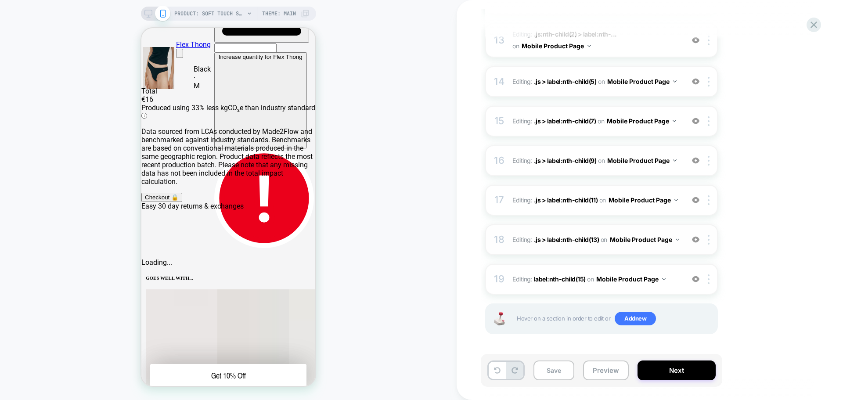
click at [669, 246] on div "18 Editing : .js > label:nth-child(13) .js > label:nth-child(13) on Mobile Prod…" at bounding box center [601, 239] width 233 height 31
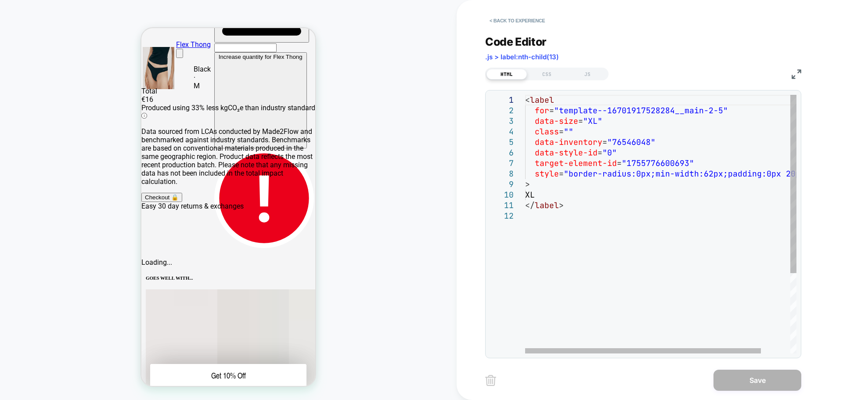
scroll to position [0, 0]
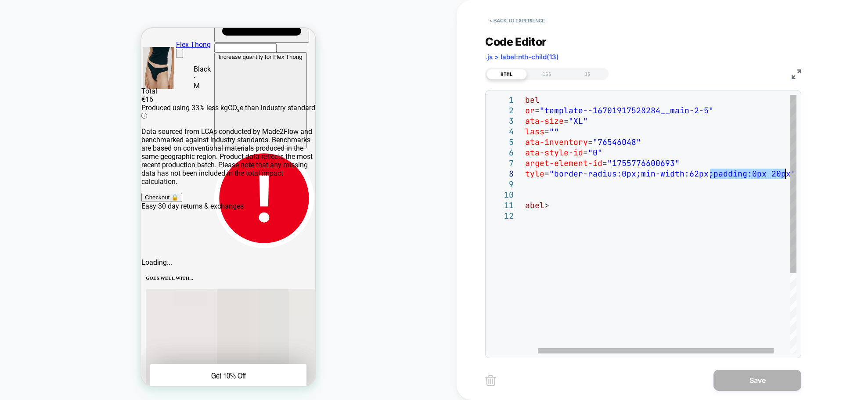
drag, startPoint x: 722, startPoint y: 174, endPoint x: 786, endPoint y: 178, distance: 63.7
click at [786, 178] on div "< label for = "template--16701917528284__main-2-5" data-size = "XL" class = "" …" at bounding box center [662, 282] width 305 height 374
type textarea "**********"
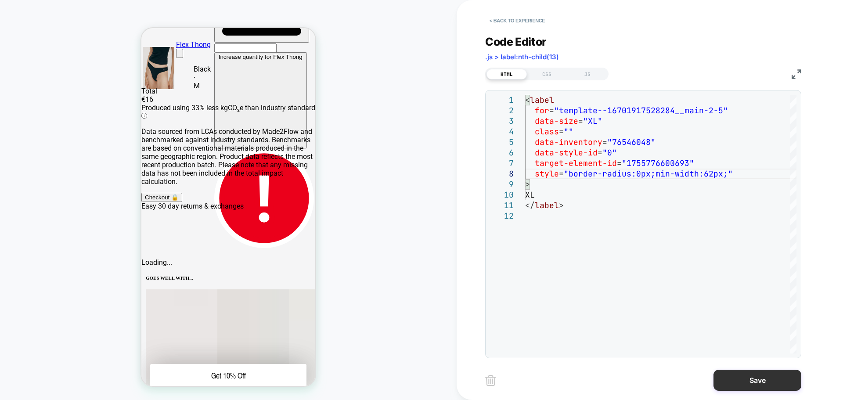
click at [742, 384] on button "Save" at bounding box center [757, 379] width 88 height 21
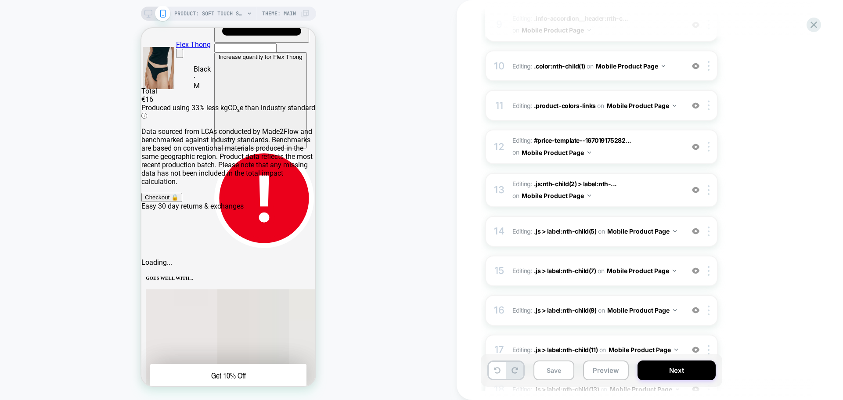
scroll to position [632, 0]
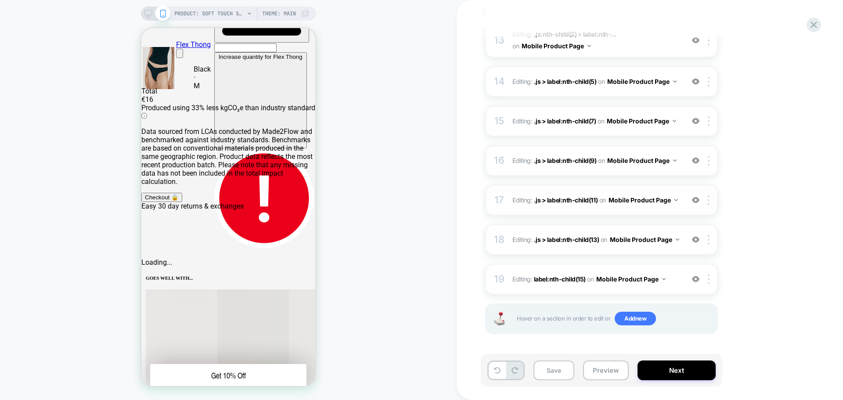
click at [661, 194] on button "Mobile Product Page" at bounding box center [642, 200] width 69 height 13
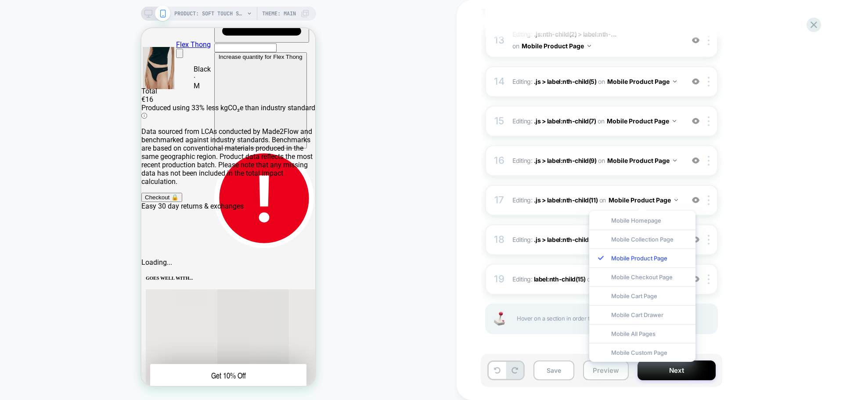
click at [686, 199] on div "17 Editing : .js > label:nth-child(11) .js > label:nth-child(11) on Mobile Prod…" at bounding box center [601, 200] width 233 height 31
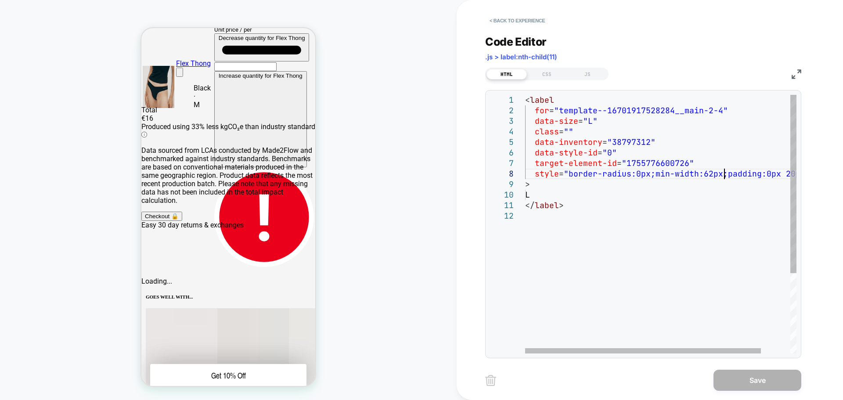
scroll to position [0, 0]
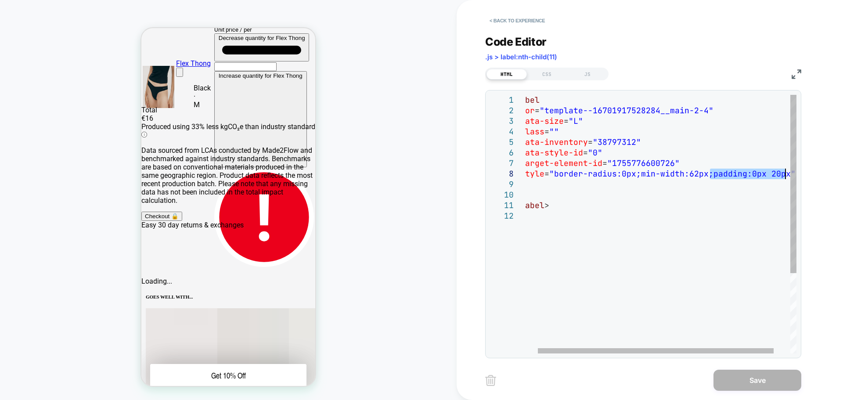
drag, startPoint x: 724, startPoint y: 174, endPoint x: 785, endPoint y: 177, distance: 61.1
click at [785, 177] on div "< label for = "template--16701917528284__main-2-4" data-size = "L" class = "" d…" at bounding box center [662, 282] width 305 height 374
type textarea "**********"
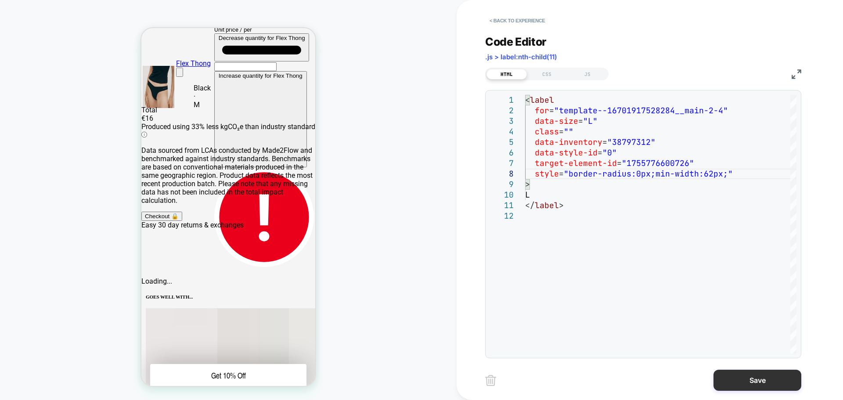
click at [741, 377] on button "Save" at bounding box center [757, 379] width 88 height 21
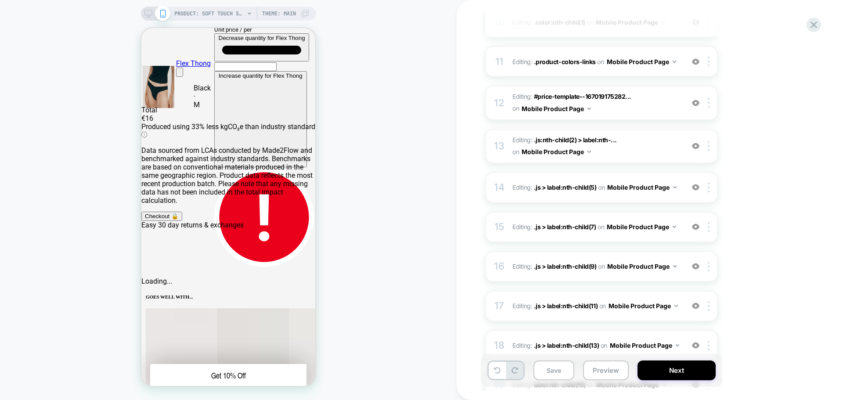
scroll to position [632, 0]
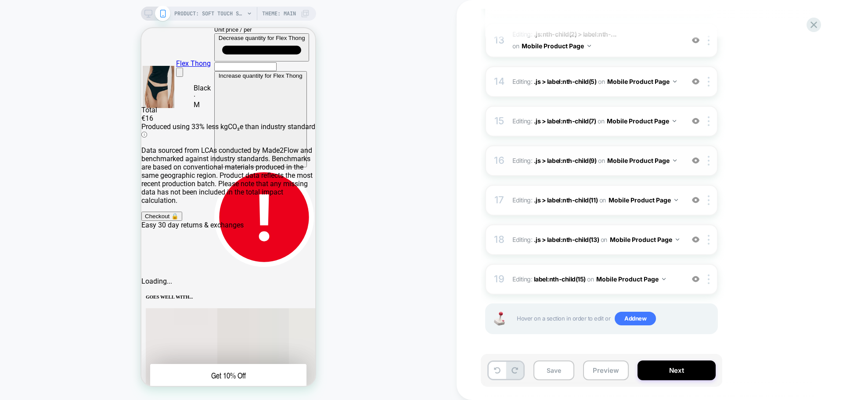
click at [687, 166] on div "16 Editing : .js > label:nth-child(9) .js > label:nth-child(9) on Mobile Produc…" at bounding box center [601, 160] width 233 height 31
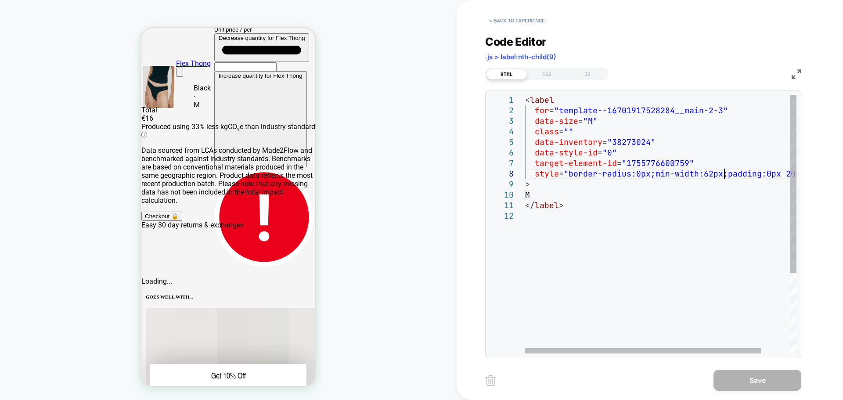
scroll to position [0, 0]
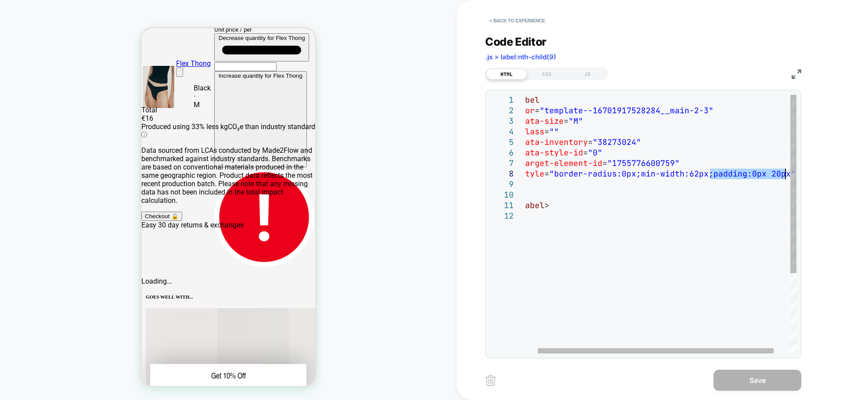
drag, startPoint x: 724, startPoint y: 172, endPoint x: 785, endPoint y: 171, distance: 61.0
click at [785, 171] on div "< label for = "template--16701917528284__main-2-3" data-size = "M" class = "" d…" at bounding box center [662, 282] width 305 height 374
type textarea "**********"
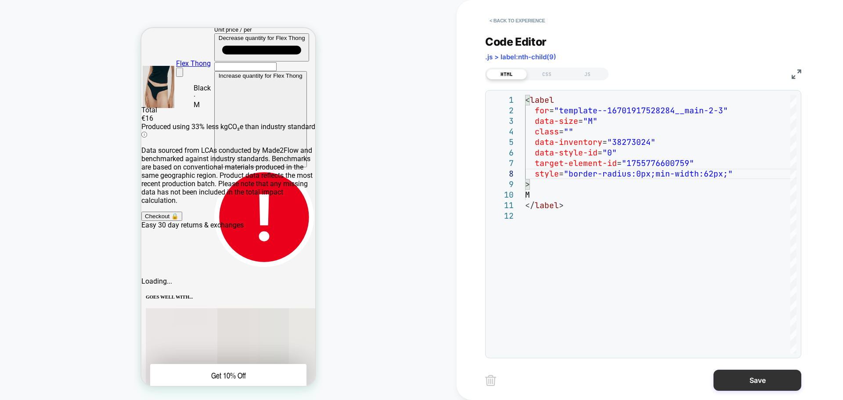
click at [754, 385] on button "Save" at bounding box center [757, 379] width 88 height 21
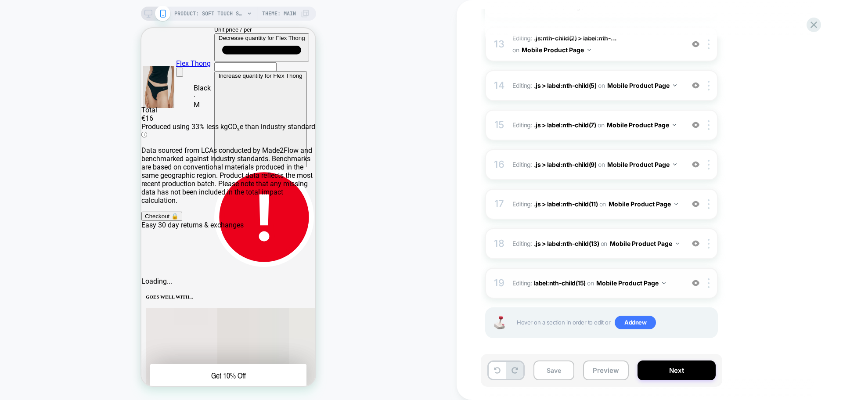
scroll to position [632, 0]
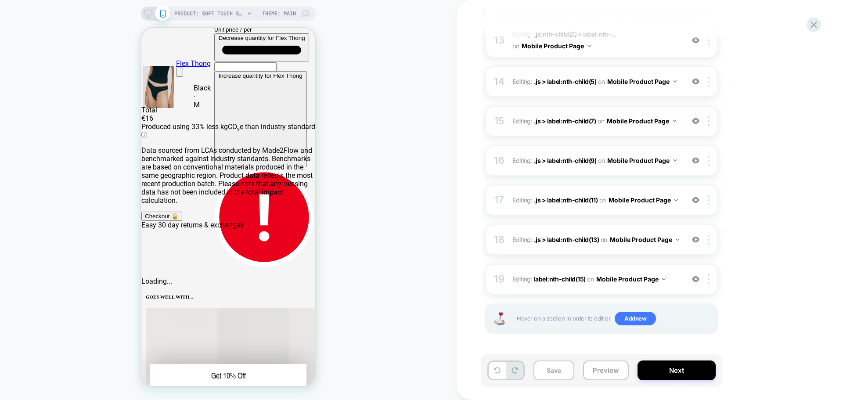
click at [665, 129] on div "15 Editing : .js > label:nth-child(7) .js > label:nth-child(7) on Mobile Produc…" at bounding box center [601, 121] width 233 height 31
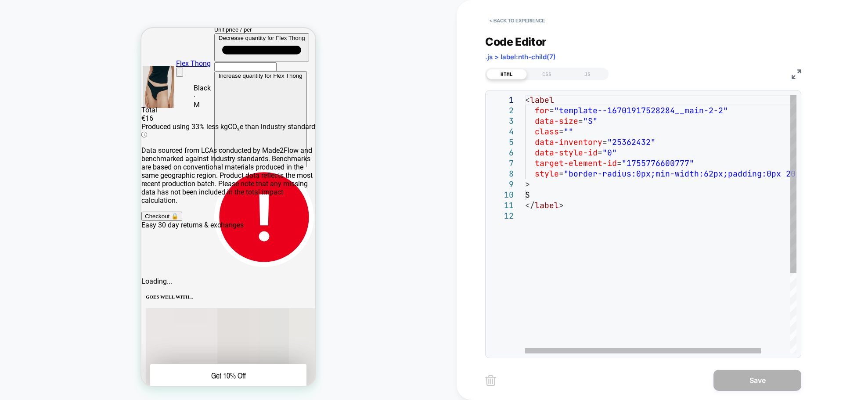
scroll to position [0, 0]
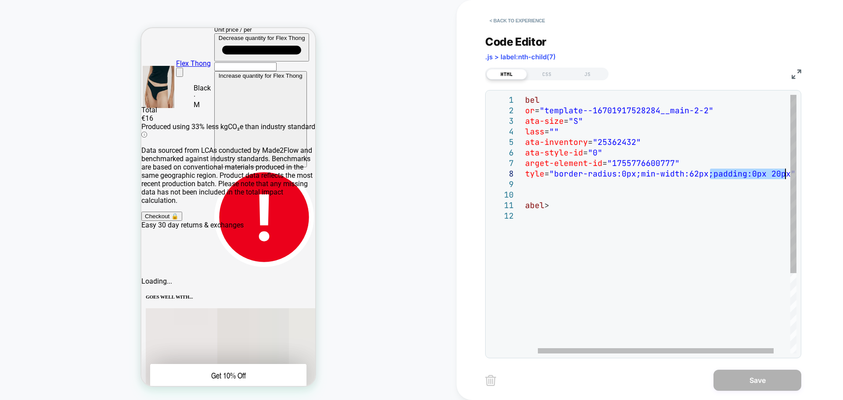
drag, startPoint x: 697, startPoint y: 183, endPoint x: 785, endPoint y: 170, distance: 88.2
click at [785, 170] on div "< label for = "template--16701917528284__main-2-2" data-size = "S" class = "" d…" at bounding box center [662, 282] width 305 height 374
type textarea "**********"
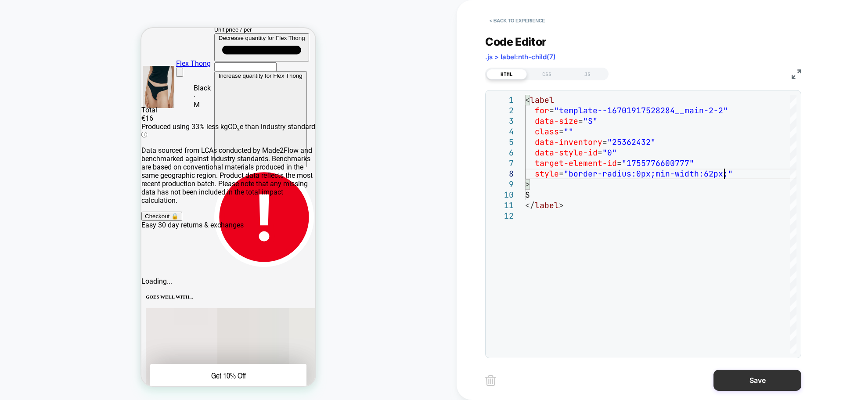
click at [782, 377] on button "Save" at bounding box center [757, 379] width 88 height 21
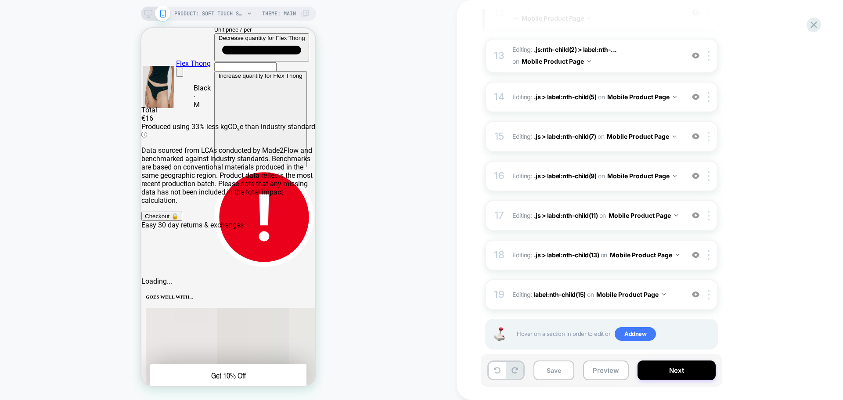
scroll to position [632, 0]
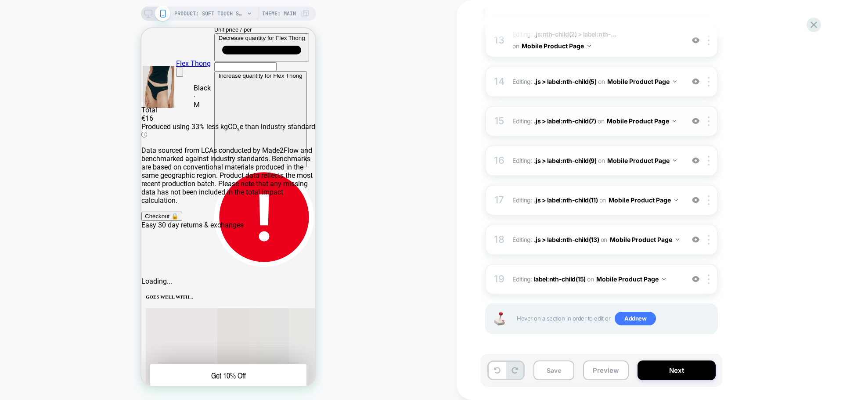
click at [631, 122] on button "Mobile Product Page" at bounding box center [640, 121] width 69 height 13
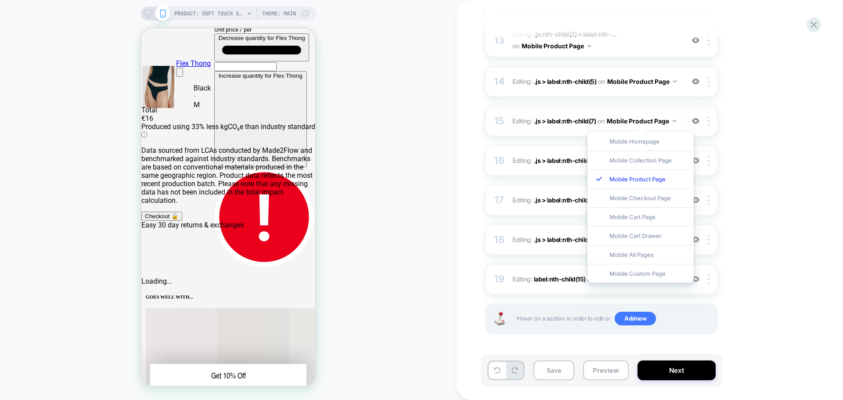
click at [682, 122] on div "15 Editing : .js > label:nth-child(7) .js > label:nth-child(7) on Mobile Produc…" at bounding box center [601, 121] width 233 height 31
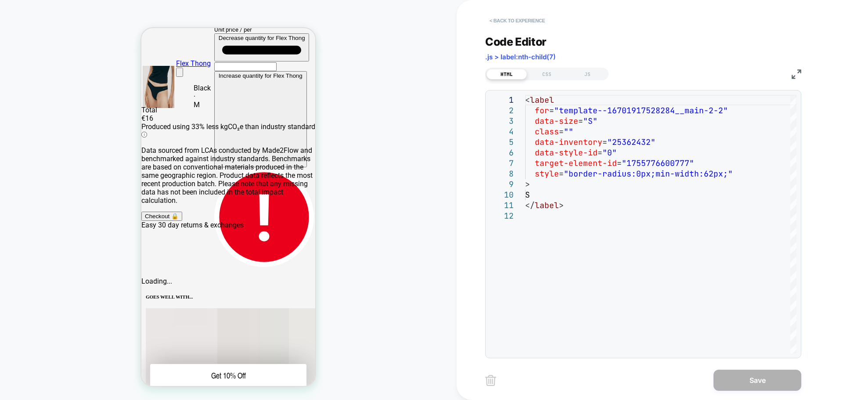
click at [506, 17] on button "< Back to experience" at bounding box center [517, 21] width 64 height 14
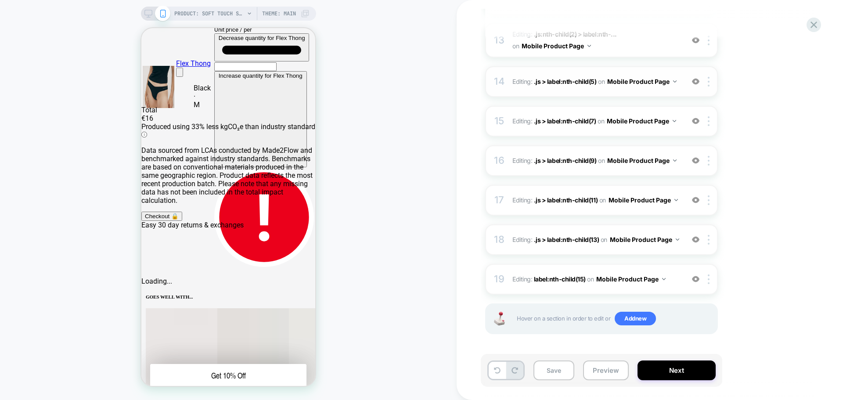
click at [640, 90] on div "14 Editing : .js > label:nth-child(5) .js > label:nth-child(5) on Mobile Produc…" at bounding box center [601, 81] width 233 height 31
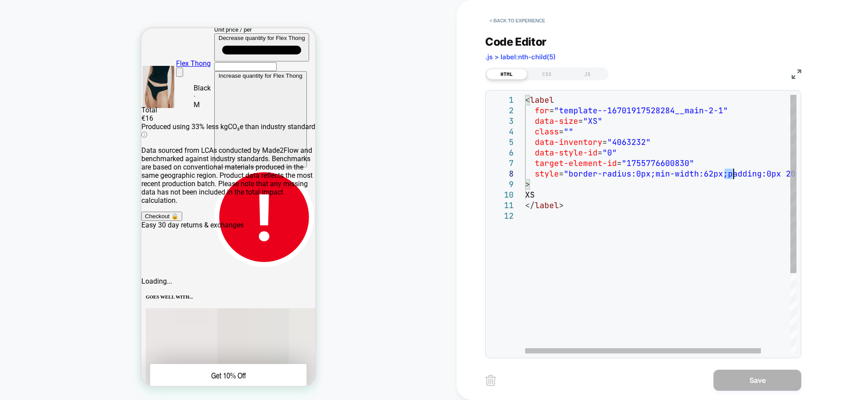
scroll to position [0, 0]
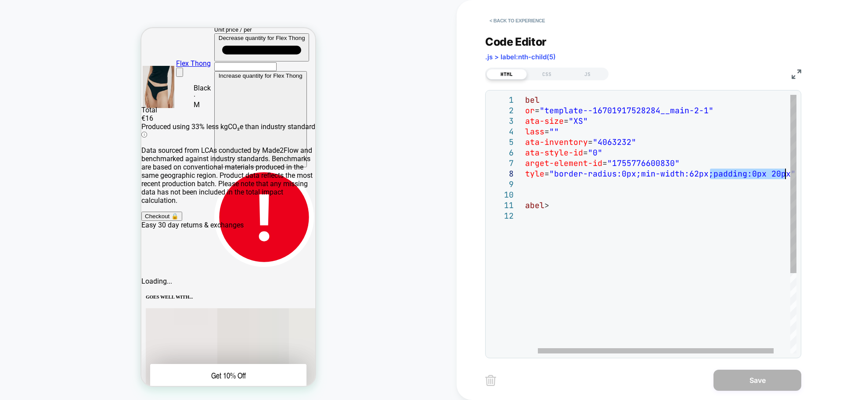
drag, startPoint x: 724, startPoint y: 172, endPoint x: 785, endPoint y: 172, distance: 60.6
click at [785, 172] on div "< label for = "template--16701917528284__main-2-1" data-size = "XS" class = "" …" at bounding box center [662, 282] width 305 height 374
type textarea "**********"
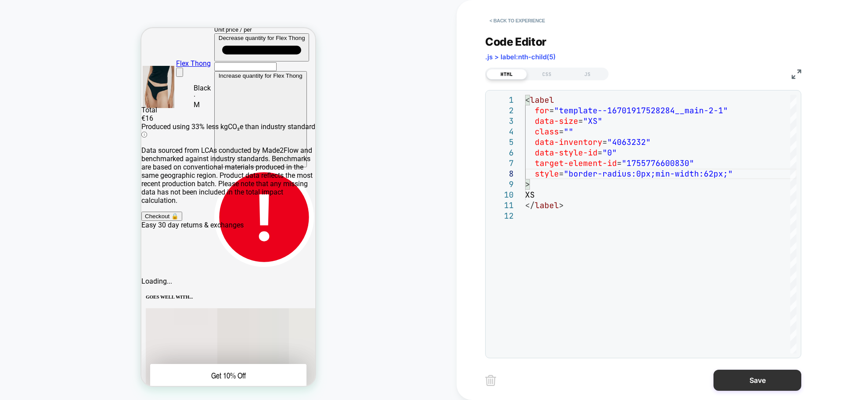
click at [771, 377] on button "Save" at bounding box center [757, 379] width 88 height 21
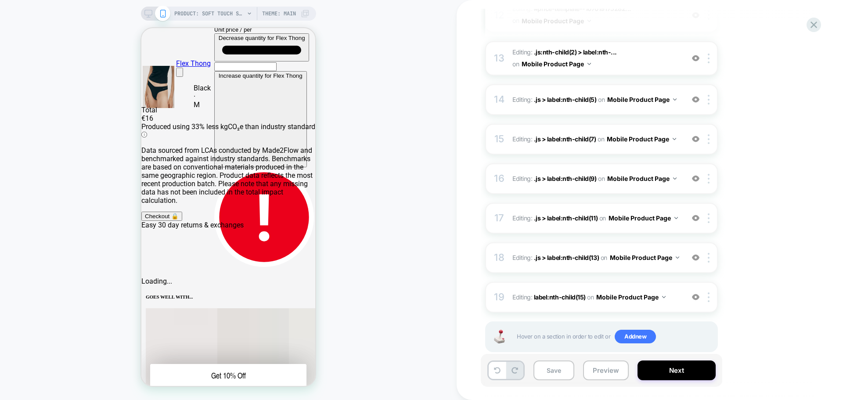
scroll to position [632, 0]
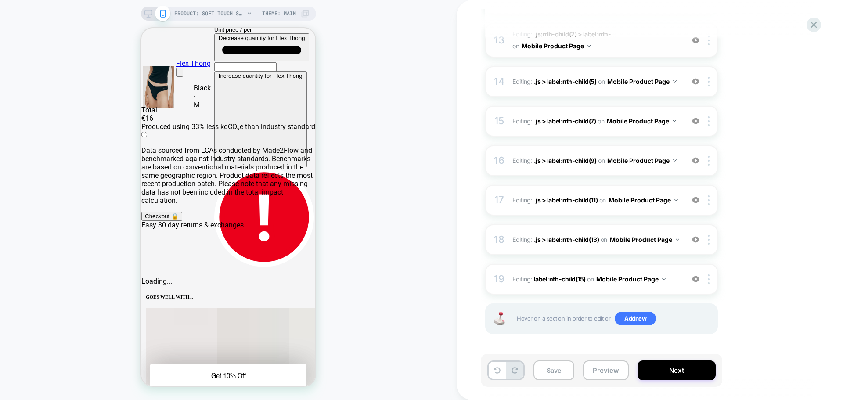
click at [604, 50] on span "Editing : .js:nth-child(2) > label:nth-... .js:nth-child(2) > label:nth-child(3…" at bounding box center [595, 41] width 167 height 24
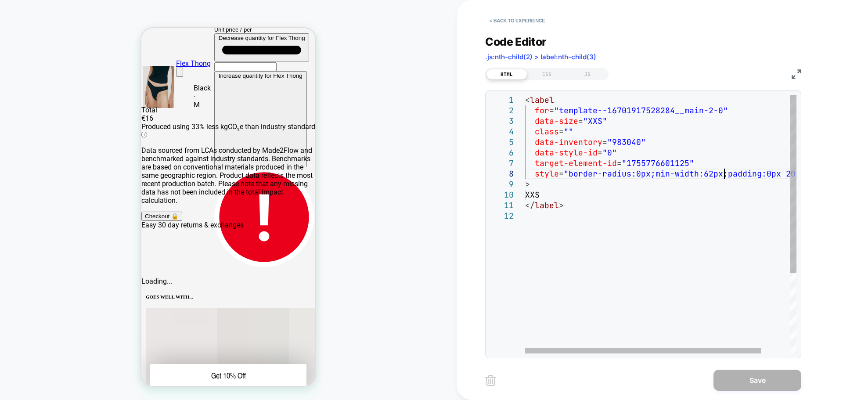
scroll to position [0, 0]
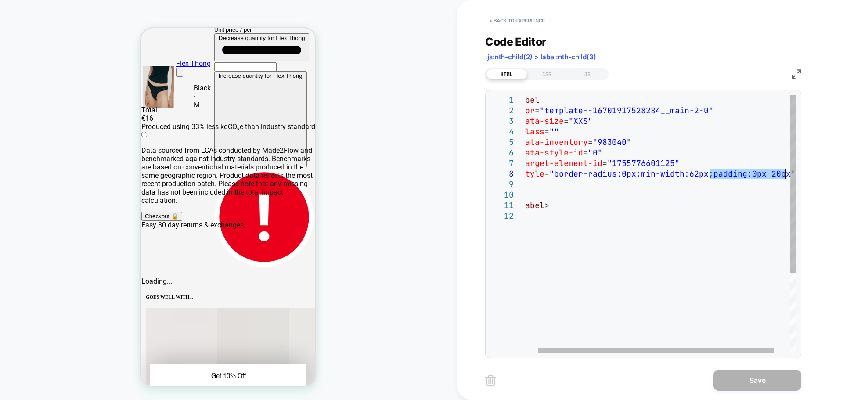
drag, startPoint x: 725, startPoint y: 175, endPoint x: 786, endPoint y: 177, distance: 61.5
click at [786, 177] on div "< label for = "template--16701917528284__main-2-0" data-size = "XXS" class = ""…" at bounding box center [662, 282] width 305 height 374
type textarea "**********"
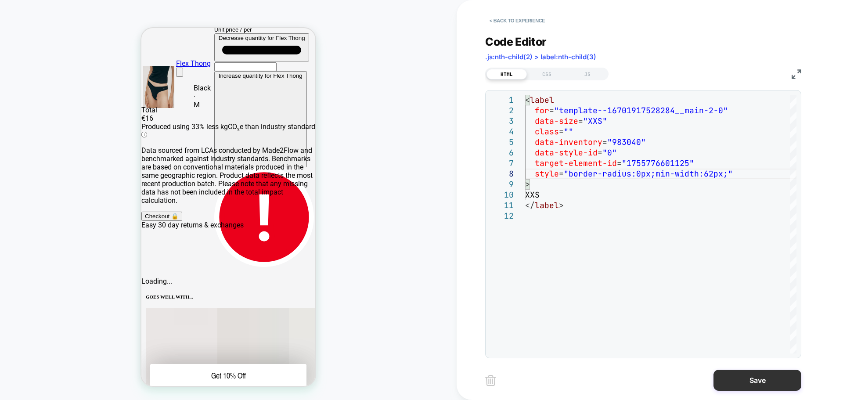
click at [770, 379] on button "Save" at bounding box center [757, 379] width 88 height 21
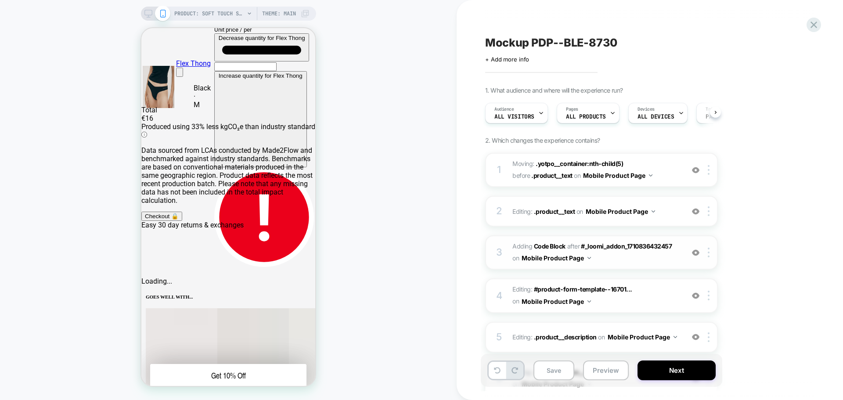
scroll to position [0, 0]
click at [555, 372] on button "Save" at bounding box center [553, 370] width 41 height 20
click at [607, 373] on button "Preview" at bounding box center [606, 370] width 46 height 20
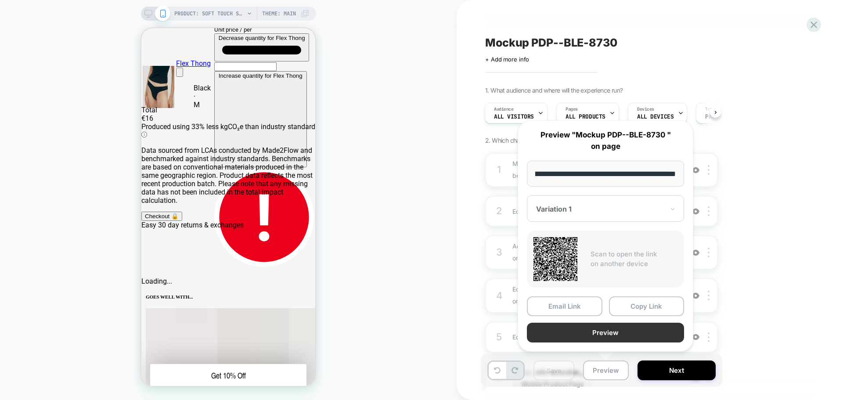
scroll to position [0, 0]
click at [612, 334] on button "Preview" at bounding box center [605, 333] width 157 height 20
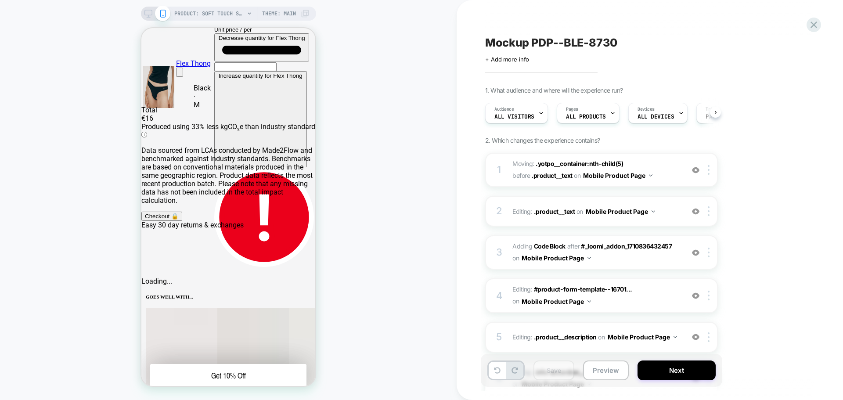
scroll to position [0, 0]
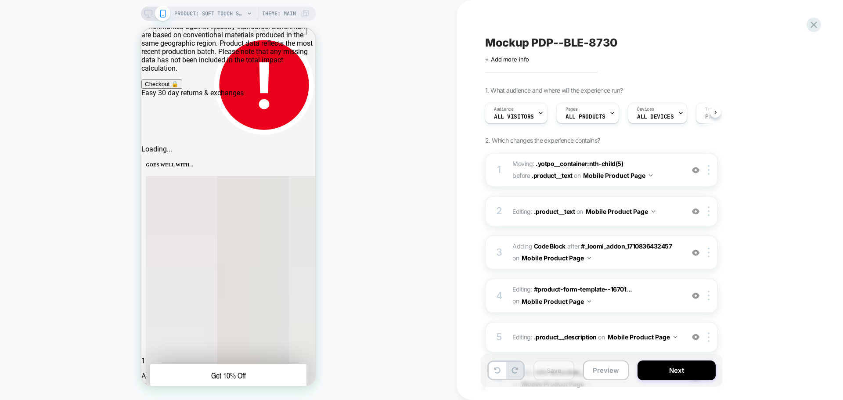
scroll to position [288, 0]
click at [596, 373] on button "Preview" at bounding box center [606, 370] width 46 height 20
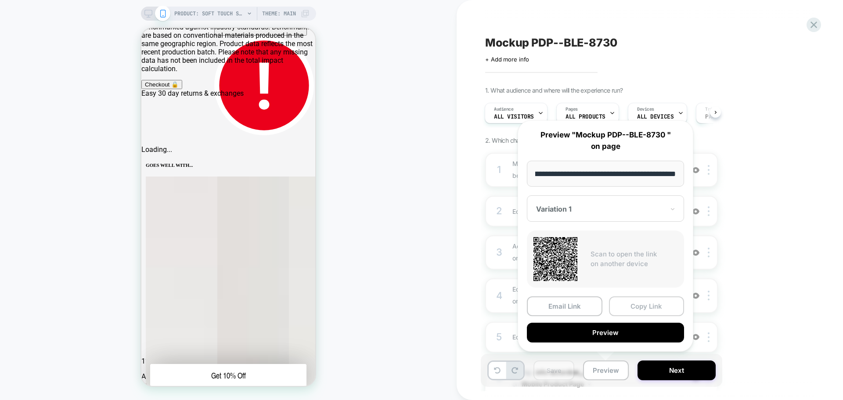
scroll to position [0, 0]
click at [630, 305] on button "Copy Link" at bounding box center [646, 306] width 75 height 20
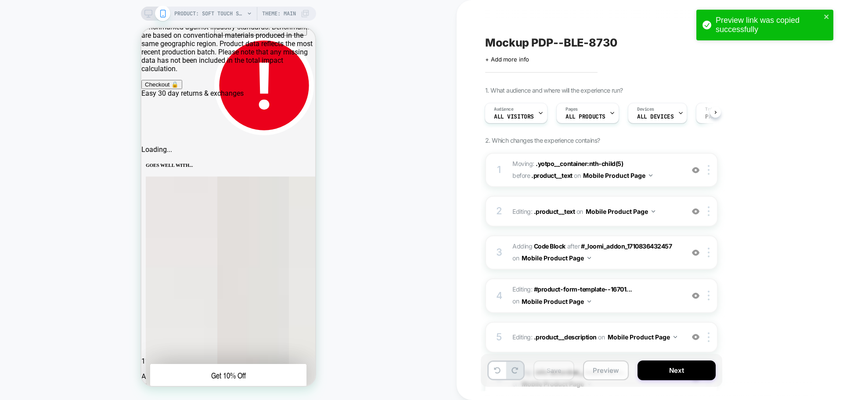
click at [599, 372] on button "Preview" at bounding box center [606, 370] width 46 height 20
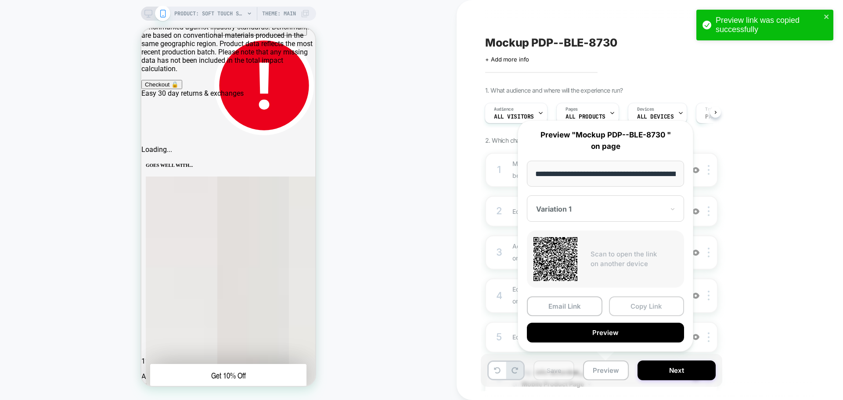
click at [660, 306] on button "Copy Link" at bounding box center [646, 306] width 75 height 20
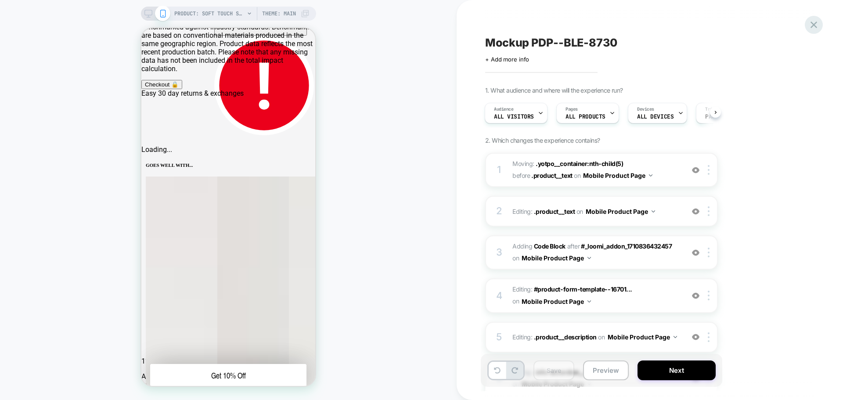
click at [814, 20] on icon at bounding box center [813, 25] width 12 height 12
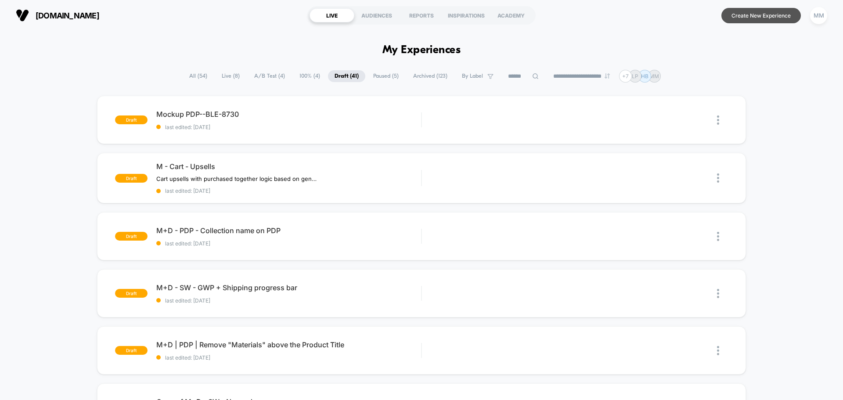
click at [778, 19] on button "Create New Experience" at bounding box center [760, 15] width 79 height 15
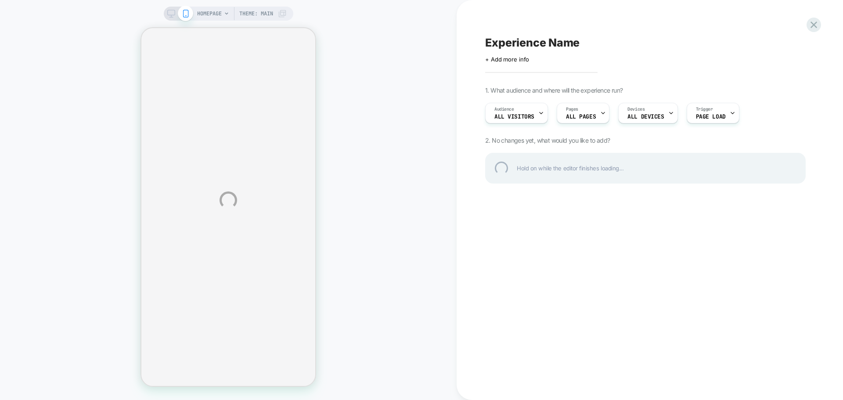
click at [219, 16] on div "HOMEPAGE Theme: MAIN Experience Name Click to edit experience details + Add mor…" at bounding box center [421, 200] width 843 height 400
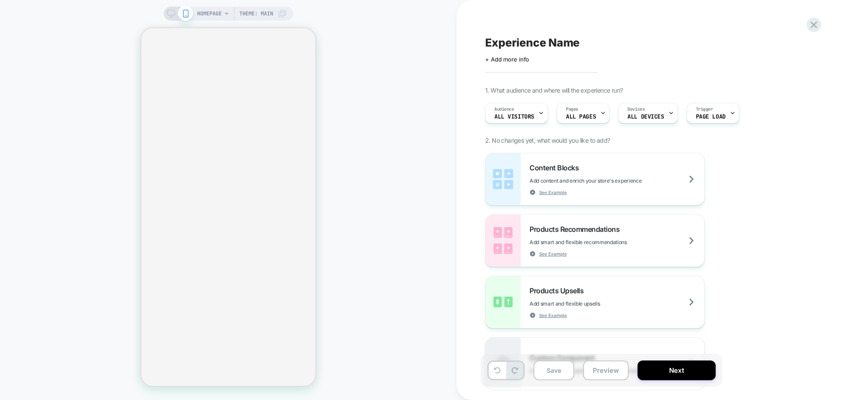
click at [208, 10] on span "HOMEPAGE" at bounding box center [209, 14] width 25 height 14
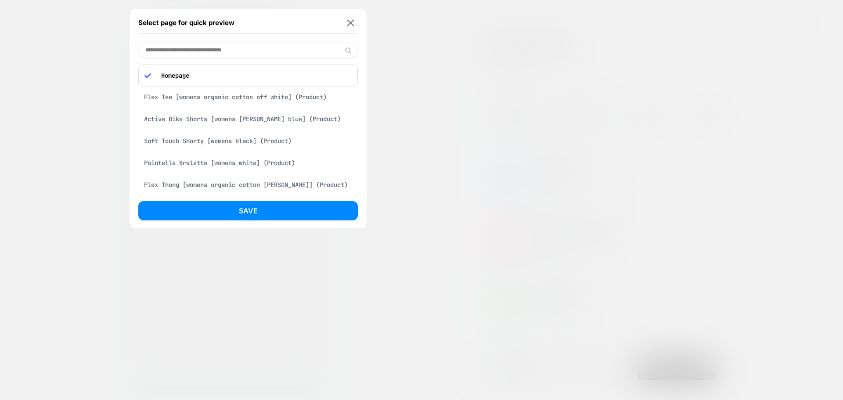
click at [218, 96] on div "Flex Tee [womens organic cotton off white] (Product)" at bounding box center [247, 97] width 219 height 17
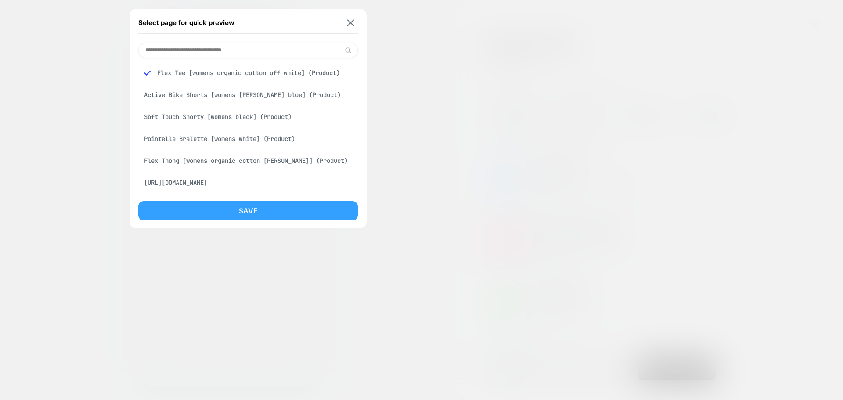
click at [251, 205] on button "Save" at bounding box center [247, 210] width 219 height 19
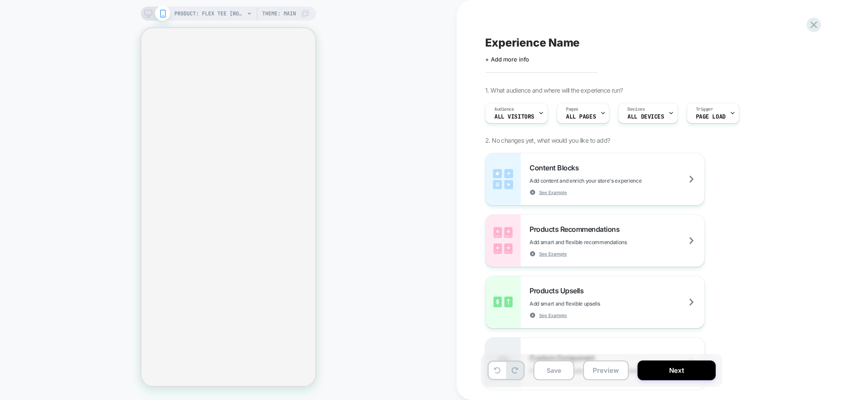
click at [586, 118] on span "ALL PAGES" at bounding box center [581, 117] width 30 height 6
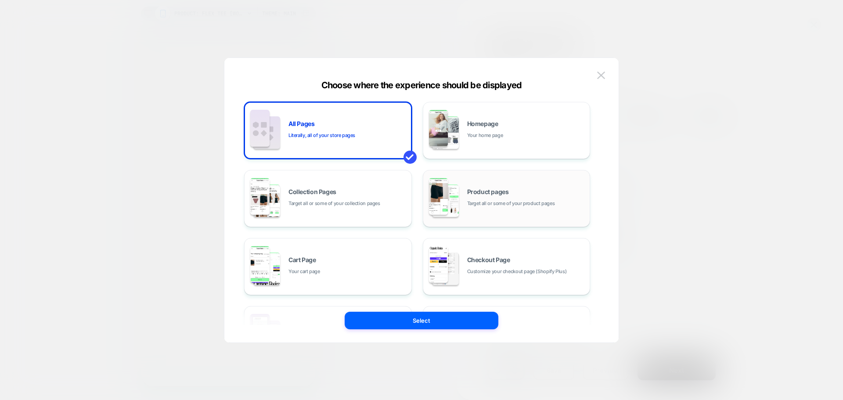
click at [482, 193] on span "Product pages" at bounding box center [488, 192] width 42 height 6
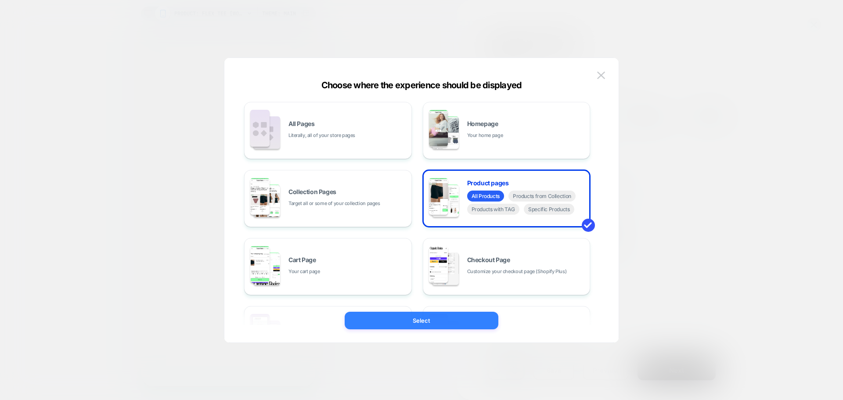
click at [459, 319] on button "Select" at bounding box center [421, 321] width 154 height 18
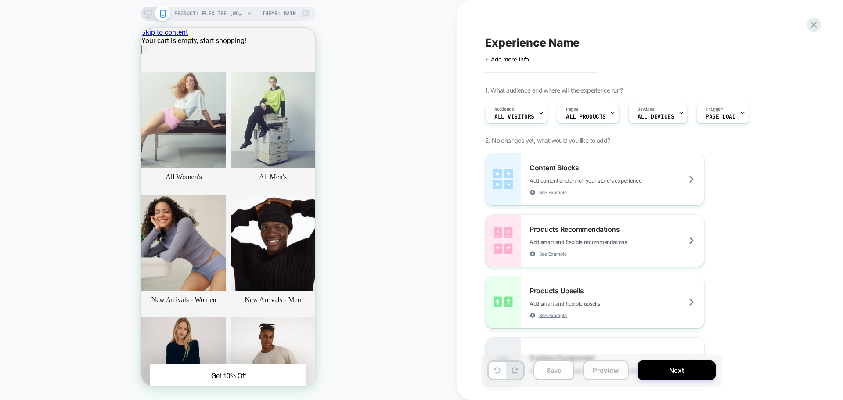
click at [611, 371] on button "Preview" at bounding box center [606, 370] width 46 height 20
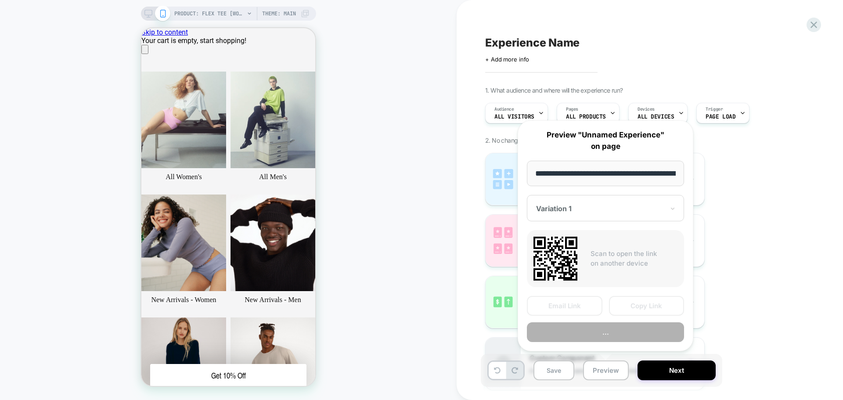
scroll to position [0, 200]
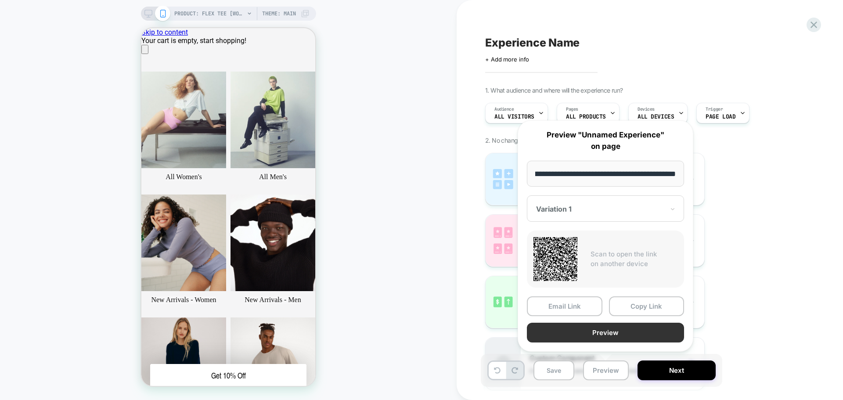
click at [600, 332] on button "Preview" at bounding box center [605, 333] width 157 height 20
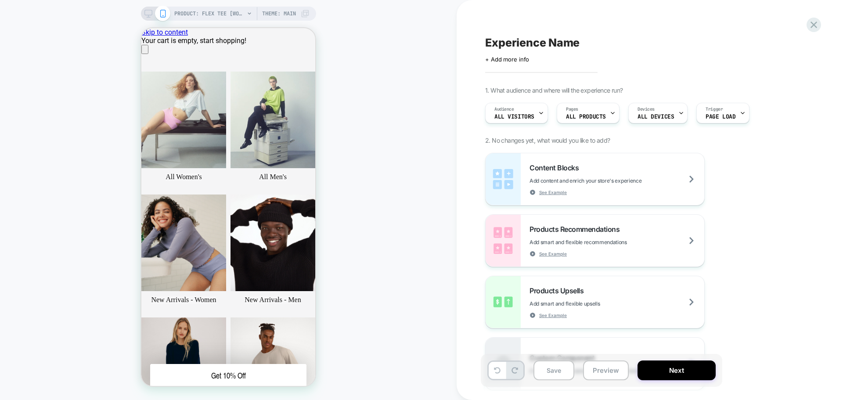
click at [410, 251] on div "PRODUCT: Flex Tee [womens organic cotton off white] PRODUCT: Flex Tee [womens o…" at bounding box center [228, 200] width 456 height 382
click at [603, 368] on button "Preview" at bounding box center [606, 370] width 46 height 20
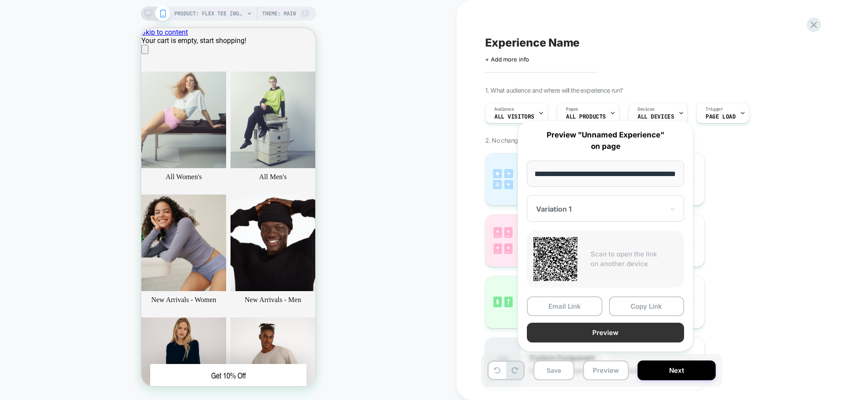
scroll to position [0, 0]
click at [625, 329] on button "Preview" at bounding box center [605, 333] width 157 height 20
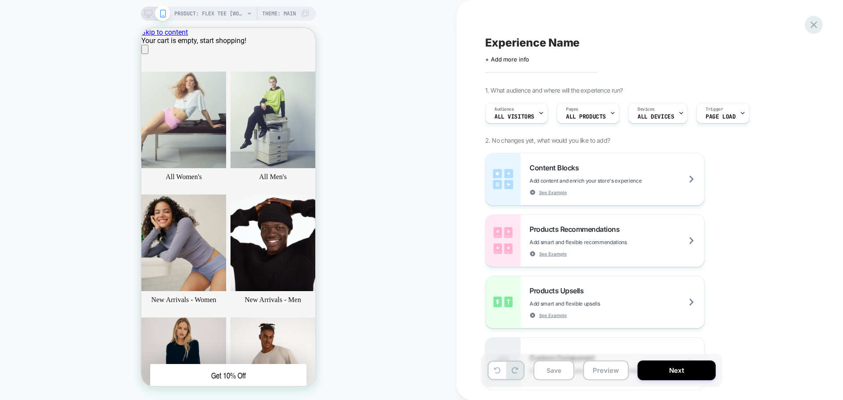
click at [816, 25] on icon at bounding box center [813, 25] width 12 height 12
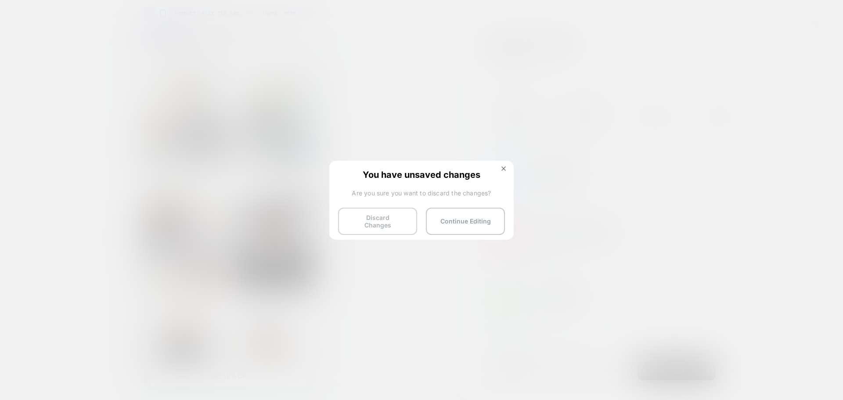
click at [397, 213] on button "Discard Changes" at bounding box center [377, 221] width 79 height 27
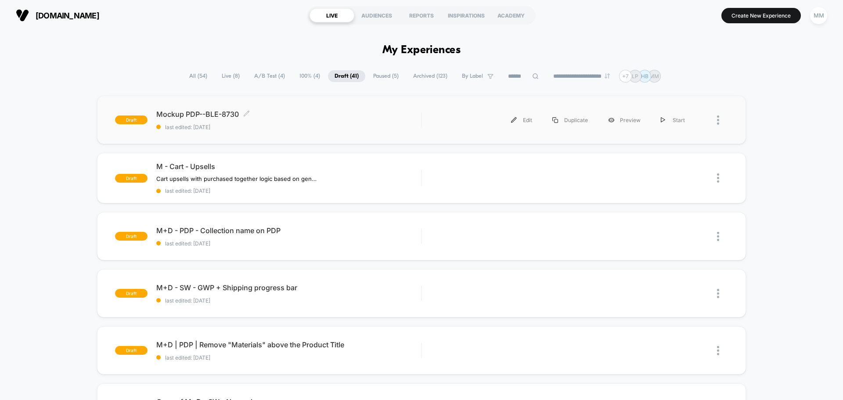
click at [388, 121] on div "Mockup PDP--BLE-8730 Click to edit experience details Click to edit experience …" at bounding box center [288, 120] width 265 height 21
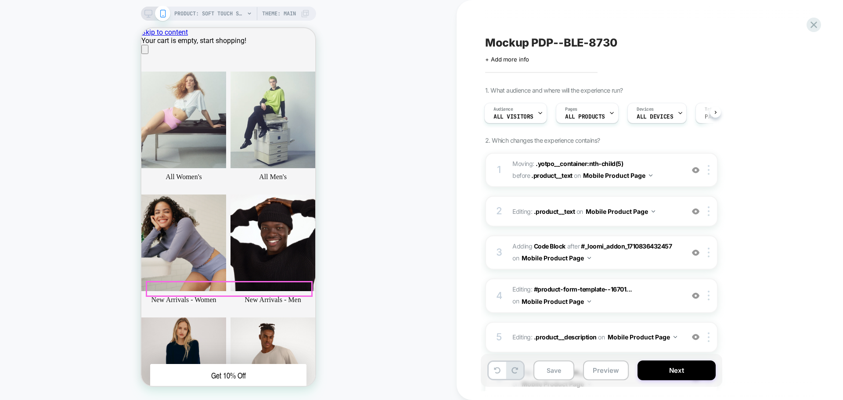
drag, startPoint x: 244, startPoint y: 286, endPoint x: 280, endPoint y: 312, distance: 45.2
copy h1 "Soft Touch Shorty"
drag, startPoint x: 218, startPoint y: 272, endPoint x: 144, endPoint y: 273, distance: 73.3
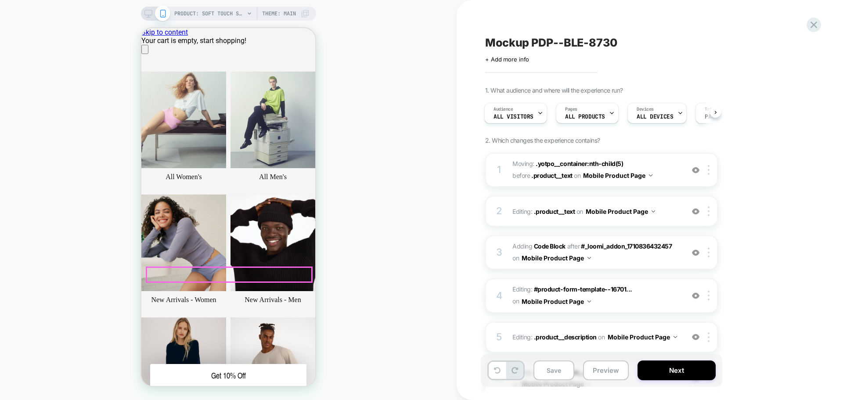
copy p "In the Tencel collection"
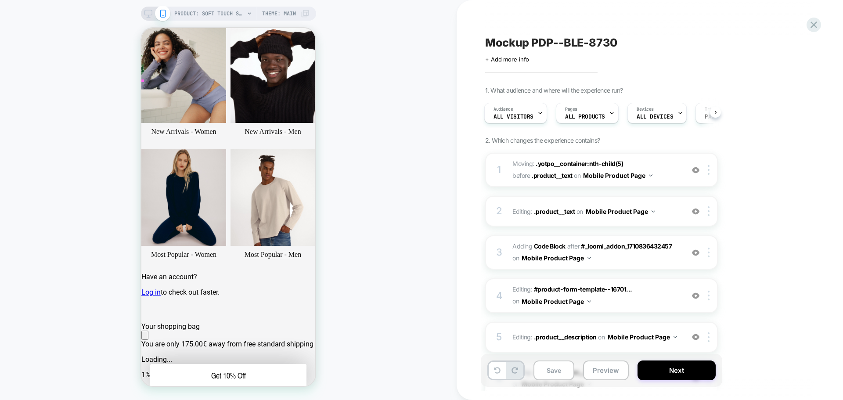
scroll to position [88, 0]
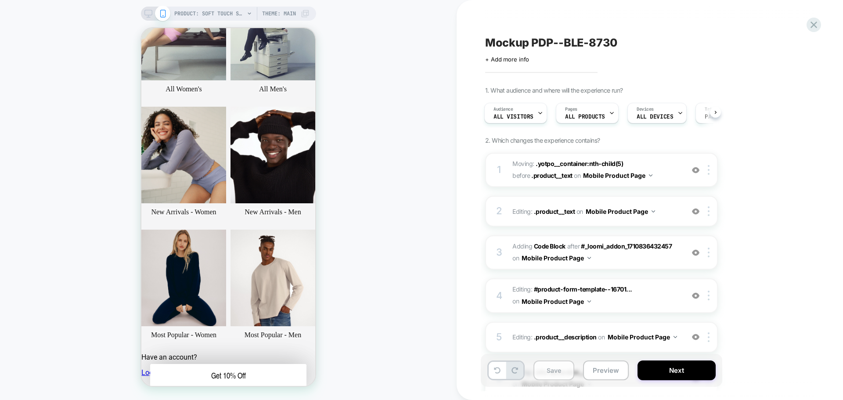
click at [545, 377] on button "Save" at bounding box center [553, 370] width 41 height 20
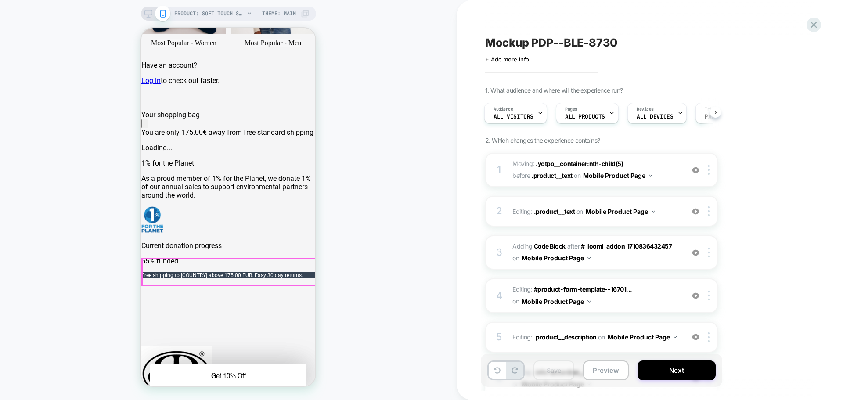
scroll to position [395, 0]
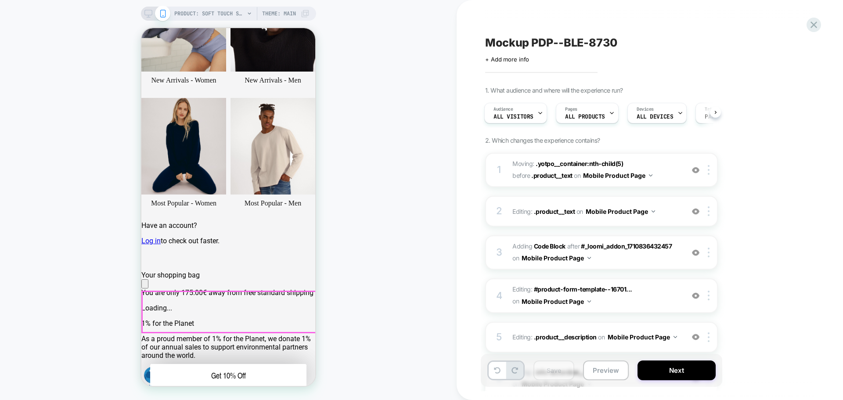
scroll to position [219, 0]
